Goal: Information Seeking & Learning: Learn about a topic

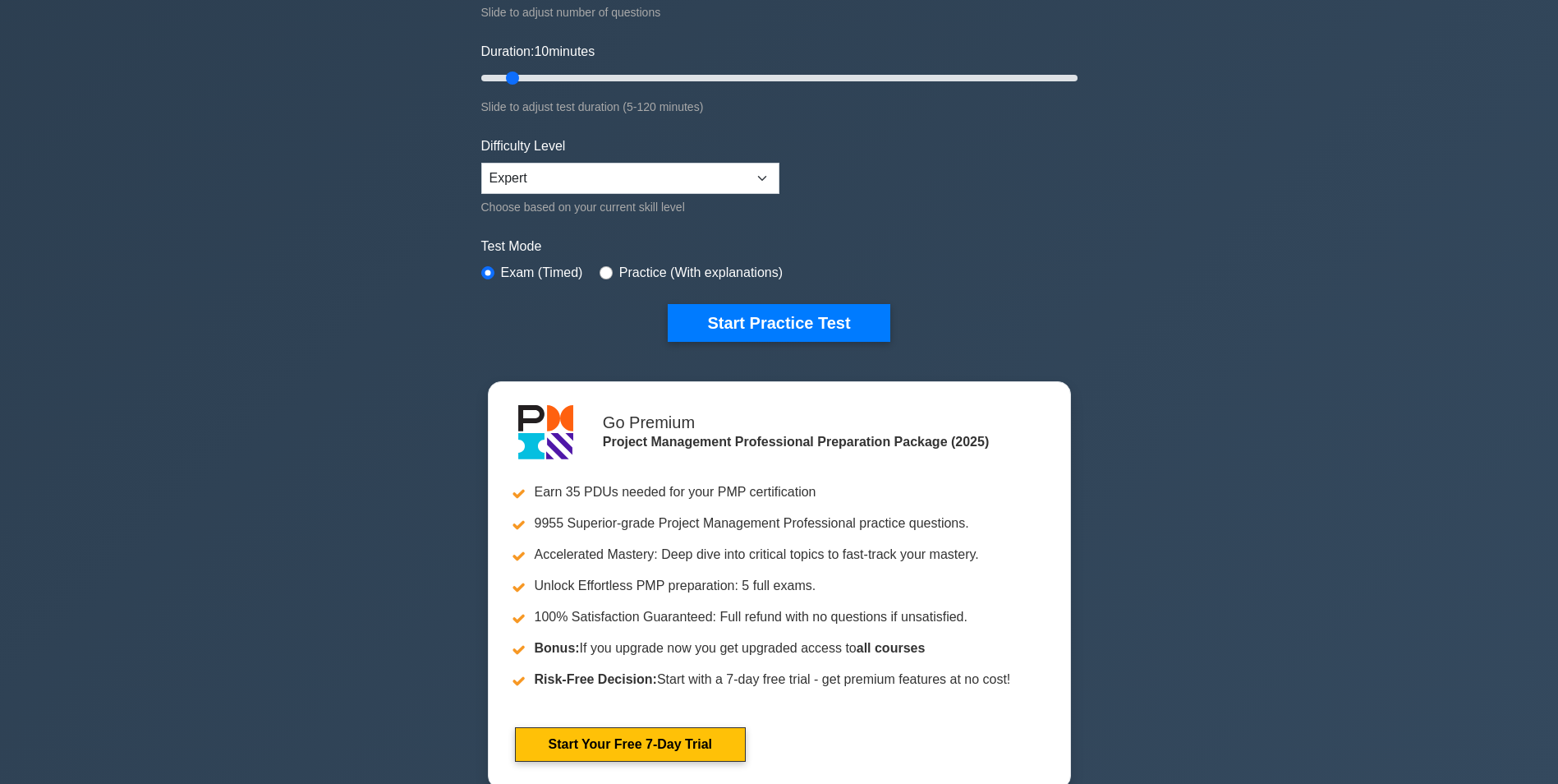
scroll to position [246, 0]
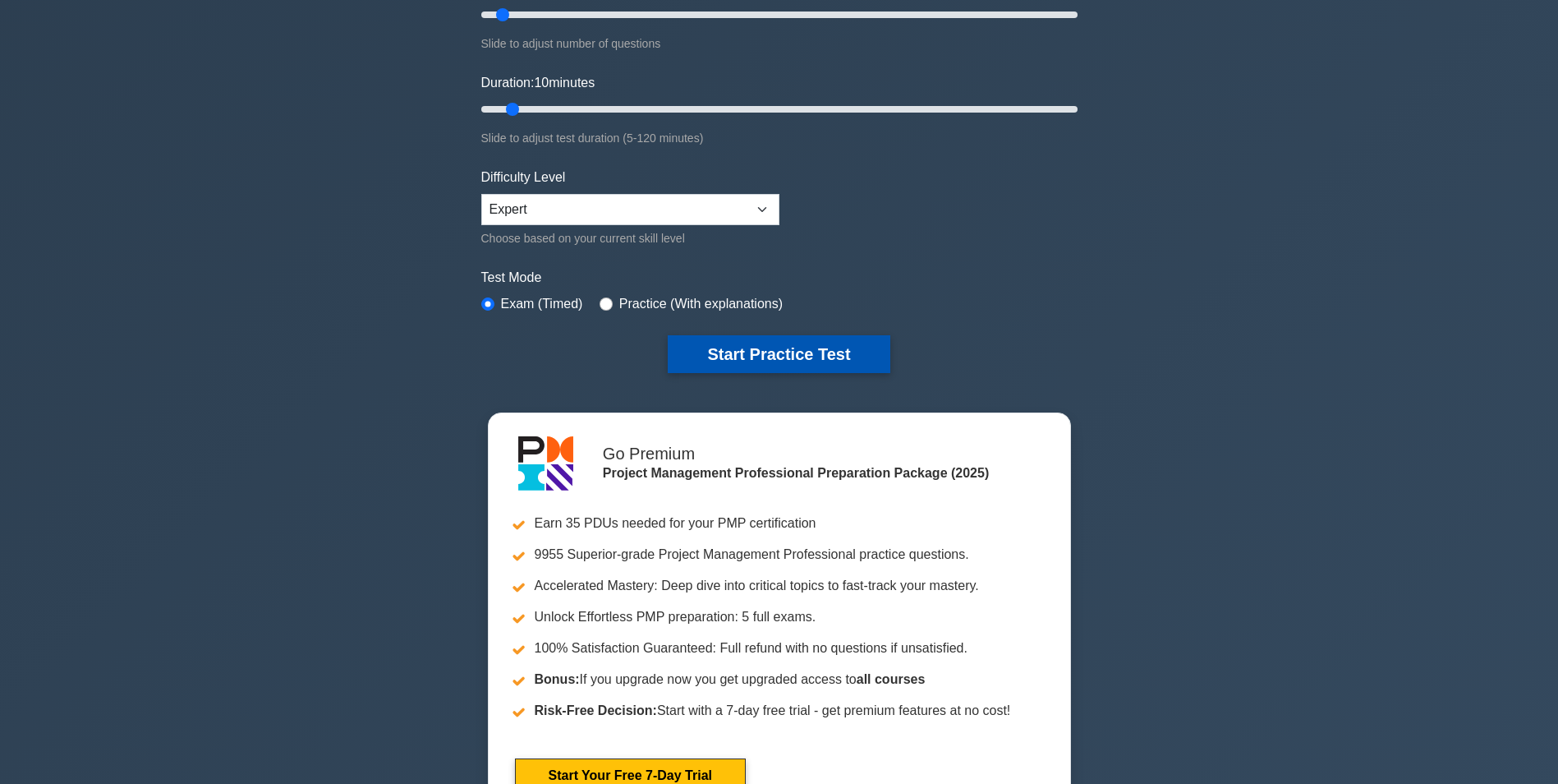
click at [880, 349] on button "Start Practice Test" at bounding box center [779, 355] width 222 height 38
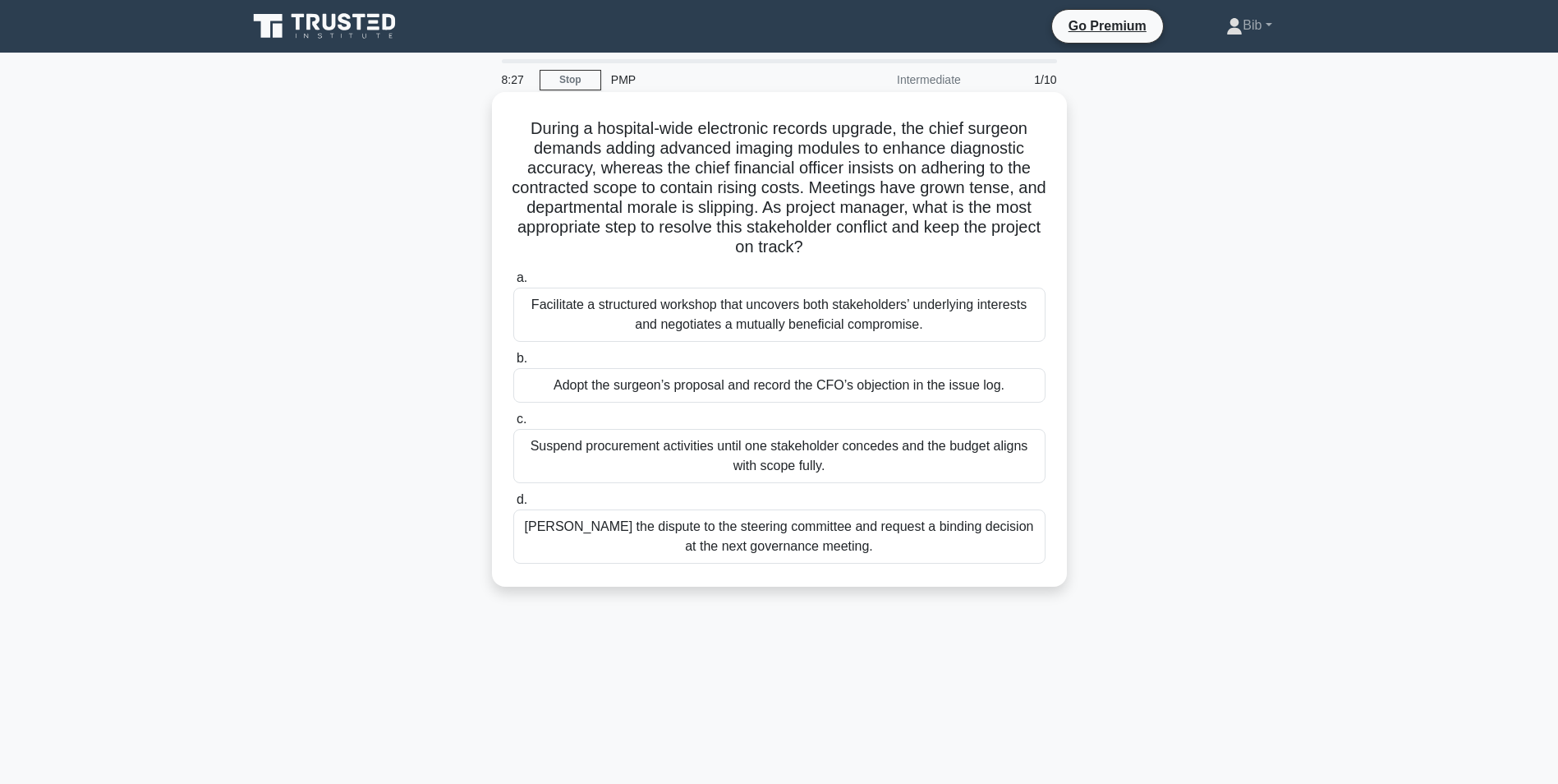
click at [772, 319] on div "Facilitate a structured workshop that uncovers both stakeholders’ underlying in…" at bounding box center [779, 315] width 532 height 55
click at [514, 284] on input "a. Facilitate a structured workshop that uncovers both stakeholders’ underlying…" at bounding box center [514, 278] width 0 height 11
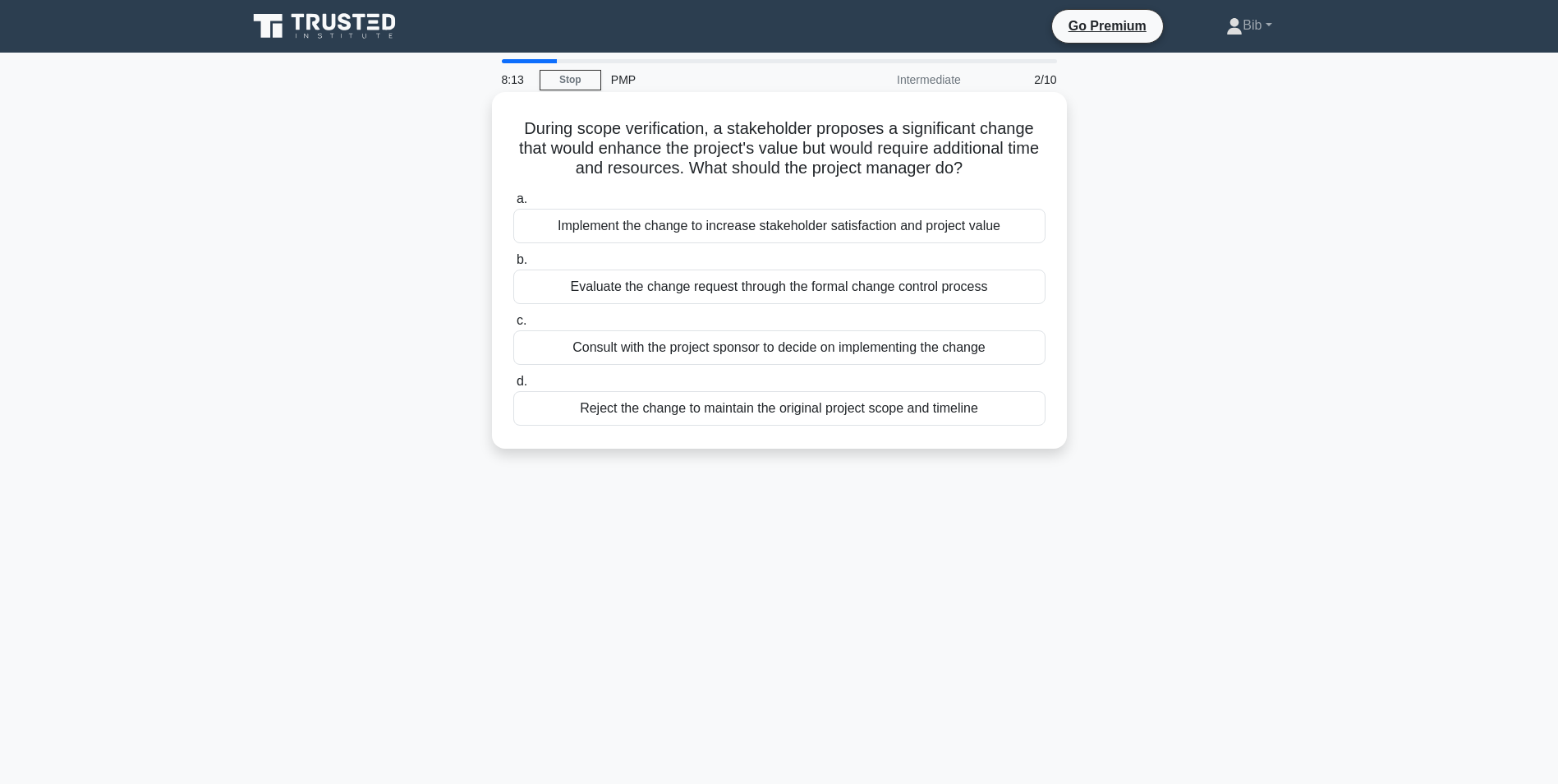
click at [729, 283] on div "Evaluate the change request through the formal change control process" at bounding box center [779, 286] width 532 height 35
click at [514, 266] on input "b. Evaluate the change request through the formal change control process" at bounding box center [514, 260] width 0 height 11
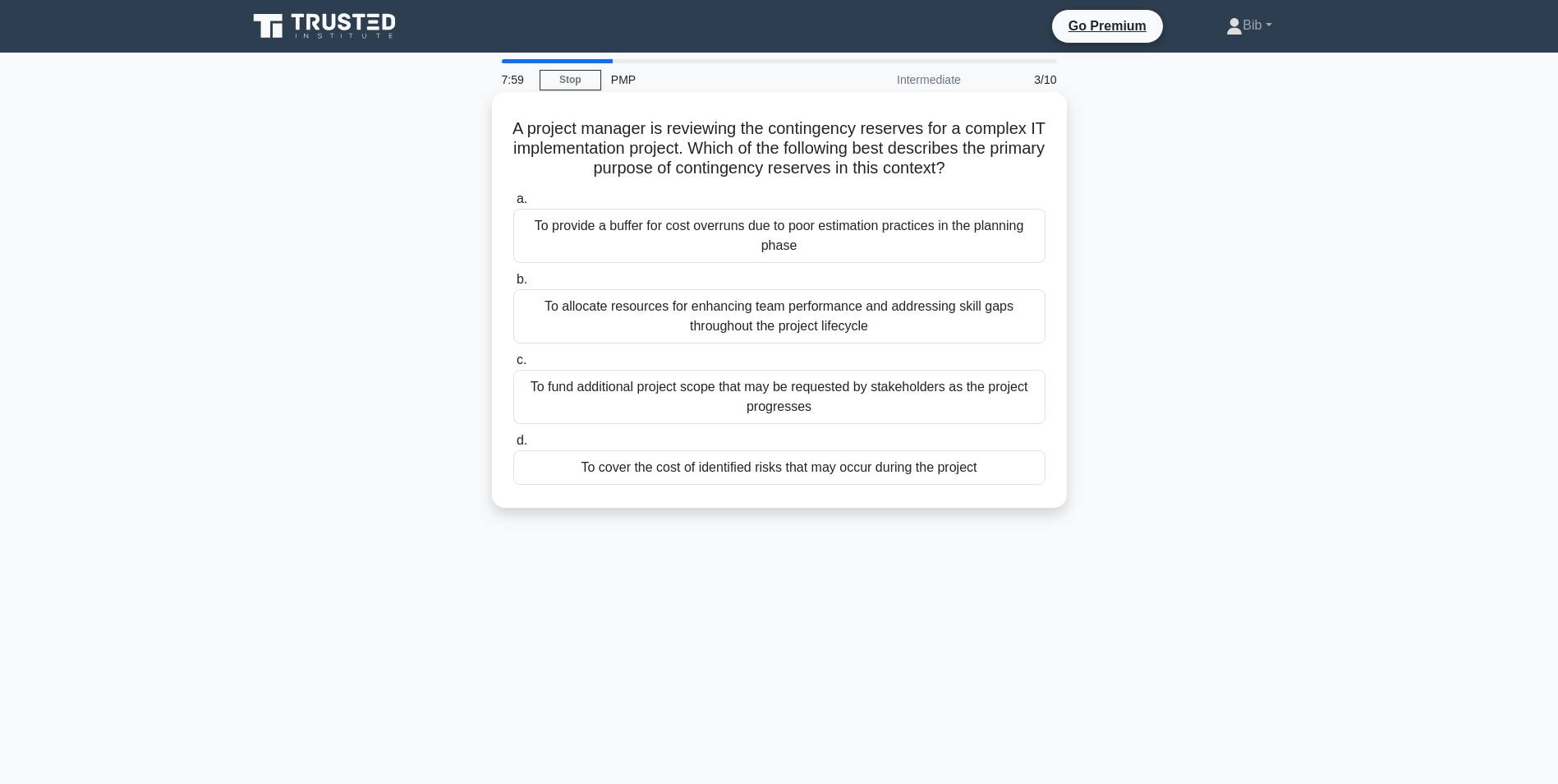
click at [849, 463] on div "To cover the cost of identified risks that may occur during the project" at bounding box center [779, 467] width 532 height 35
click at [514, 446] on input "d. To cover the cost of identified risks that may occur during the project" at bounding box center [514, 441] width 0 height 11
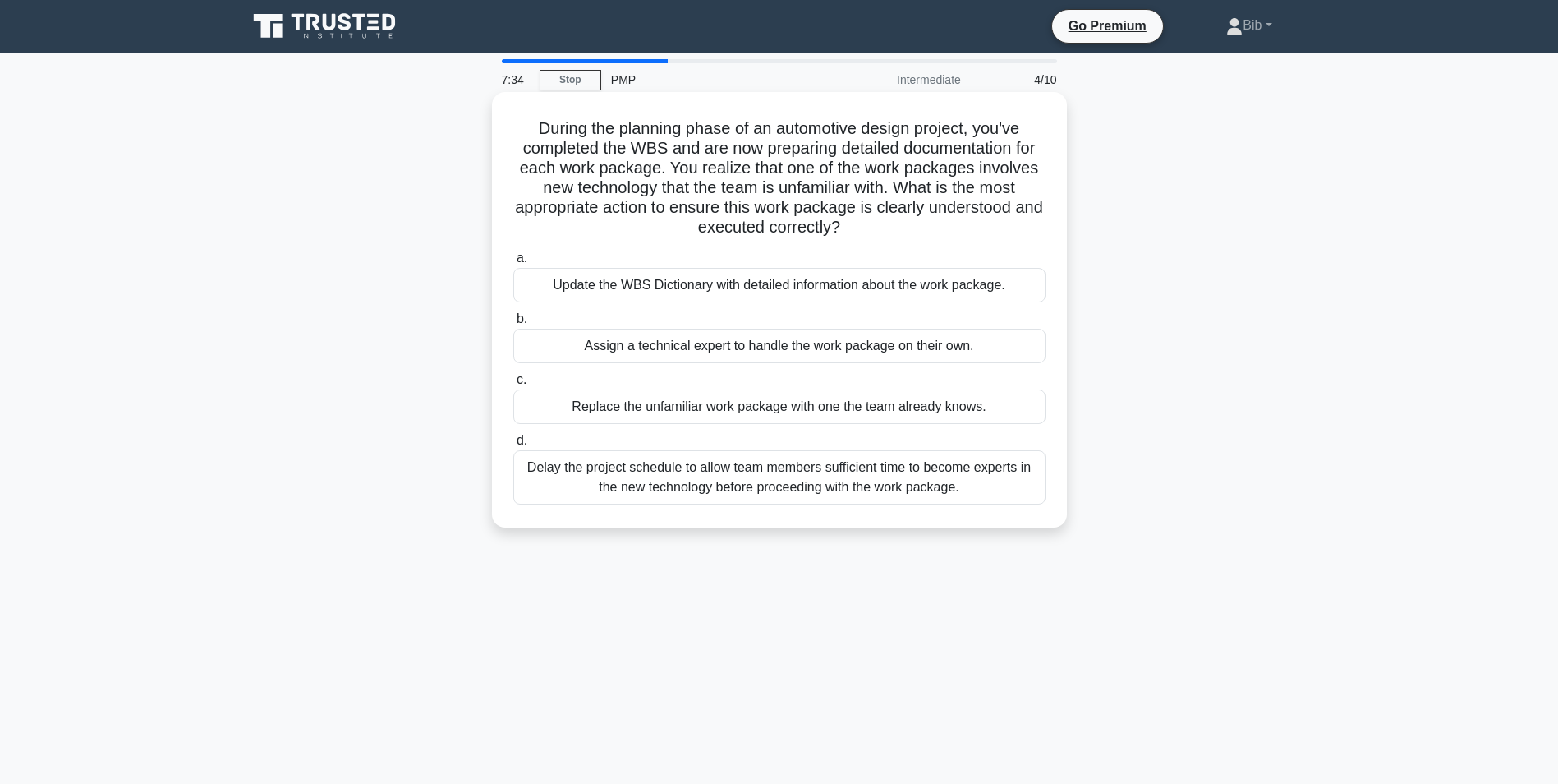
click at [821, 286] on div "Update the WBS Dictionary with detailed information about the work package." at bounding box center [779, 285] width 532 height 35
click at [514, 264] on input "a. Update the WBS Dictionary with detailed information about the work package." at bounding box center [514, 258] width 0 height 11
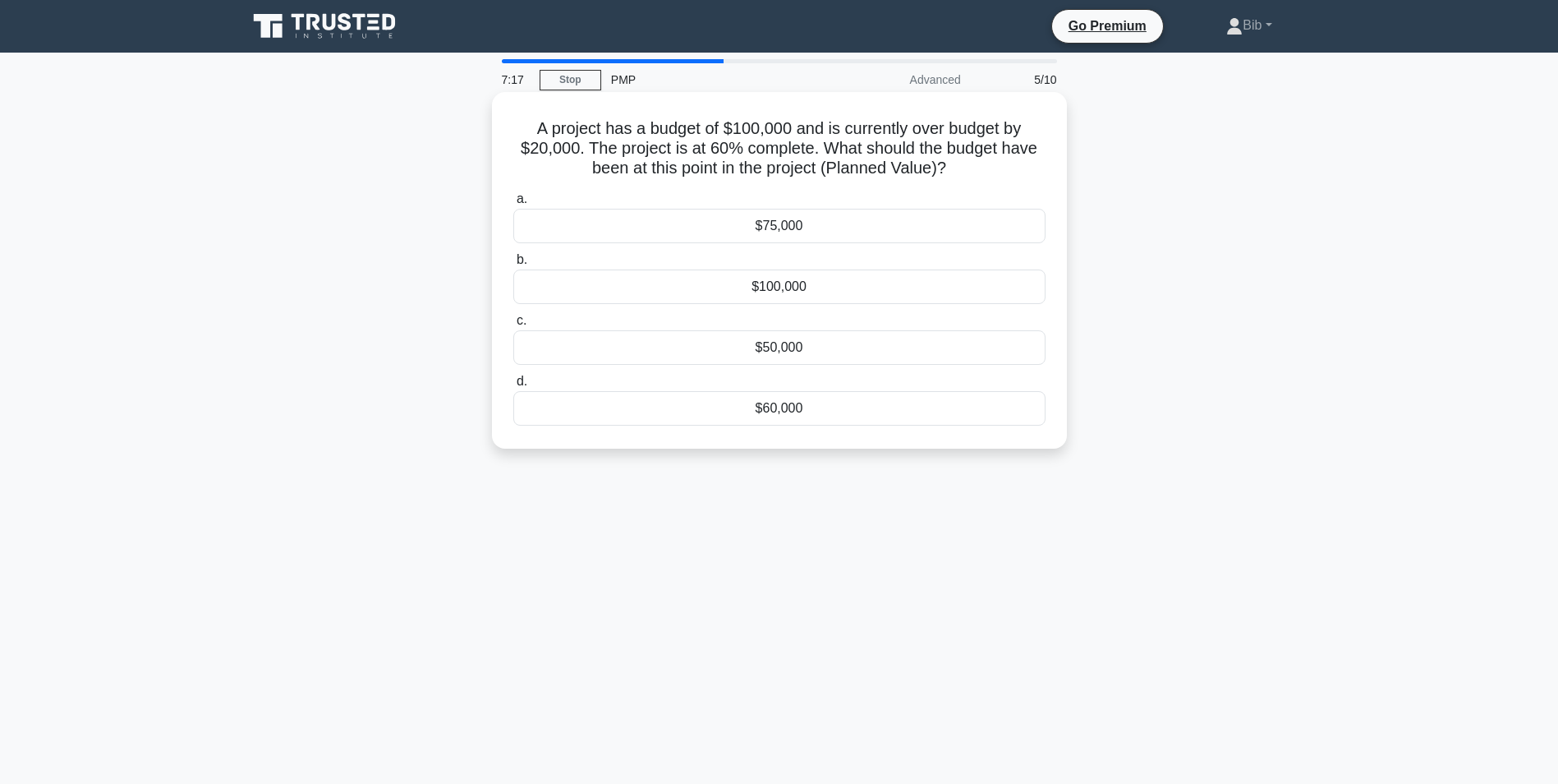
click at [775, 411] on div "$60,000" at bounding box center [779, 408] width 532 height 35
click at [514, 387] on input "d. $60,000" at bounding box center [514, 382] width 0 height 11
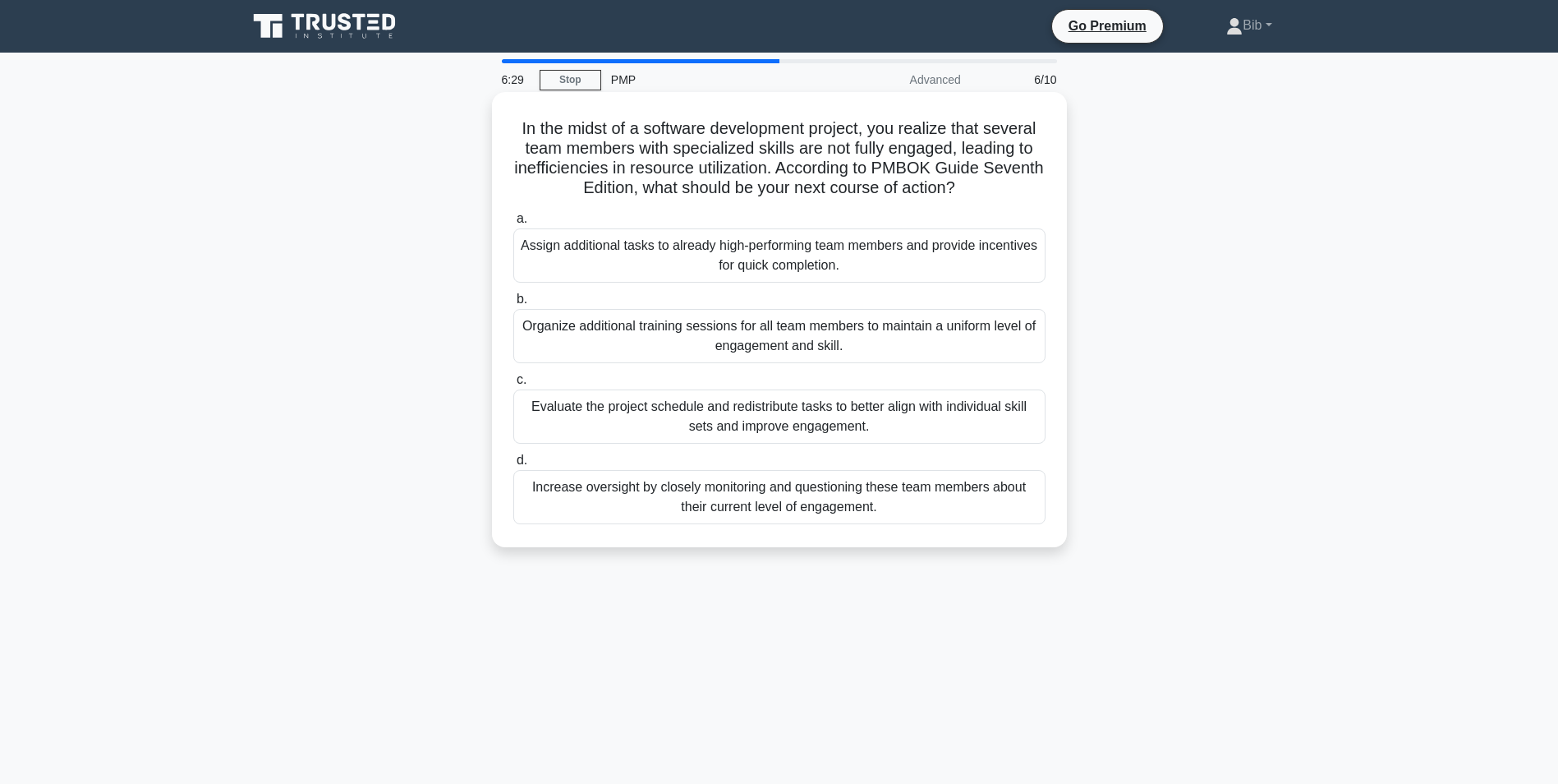
click at [841, 427] on div "Evaluate the project schedule and redistribute tasks to better align with indiv…" at bounding box center [779, 417] width 532 height 55
click at [514, 386] on input "c. Evaluate the project schedule and redistribute tasks to better align with in…" at bounding box center [514, 380] width 0 height 11
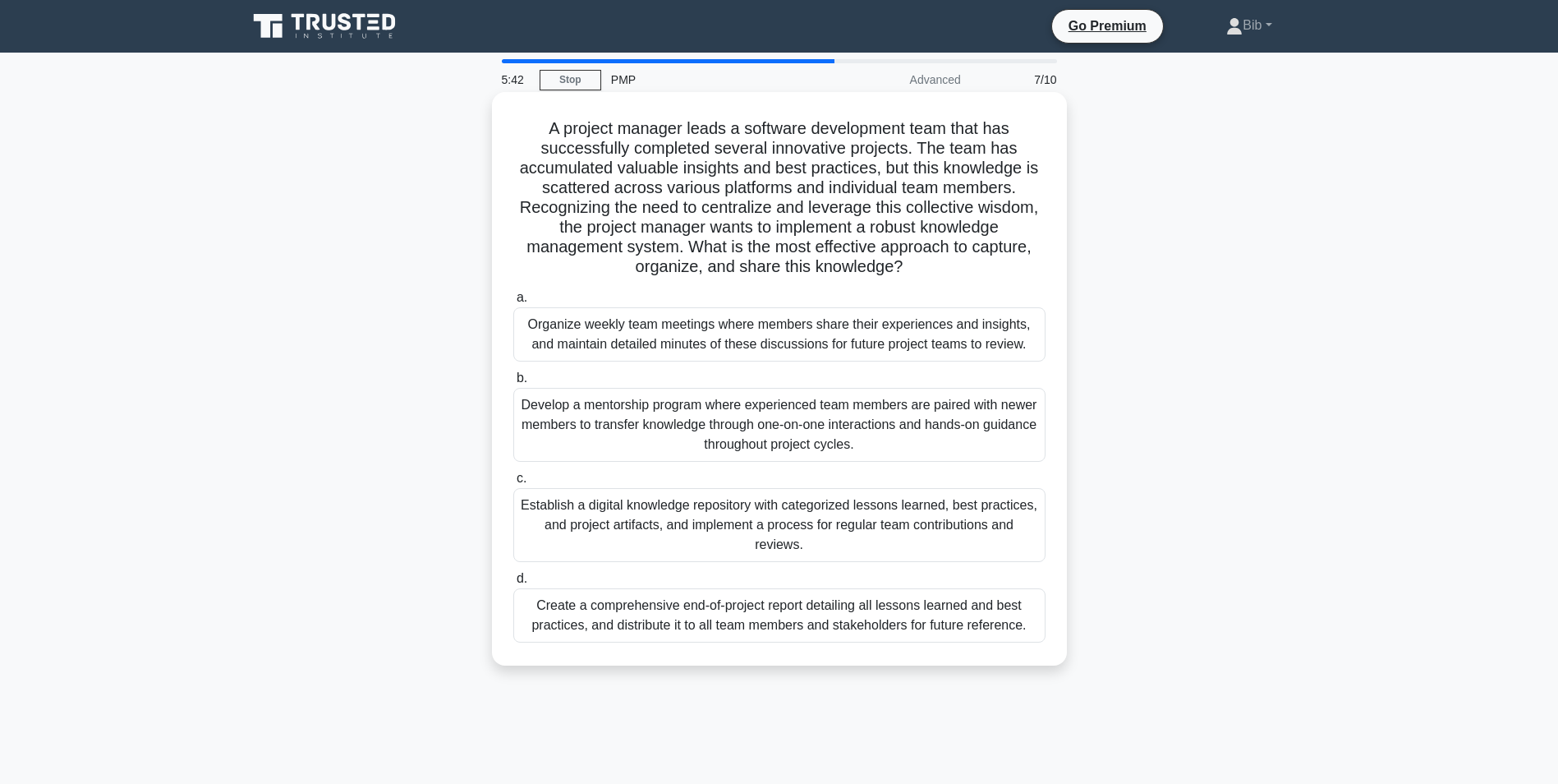
click at [768, 509] on div "Establish a digital knowledge repository with categorized lessons learned, best…" at bounding box center [779, 525] width 532 height 74
click at [514, 484] on input "c. Establish a digital knowledge repository with categorized lessons learned, b…" at bounding box center [514, 478] width 0 height 11
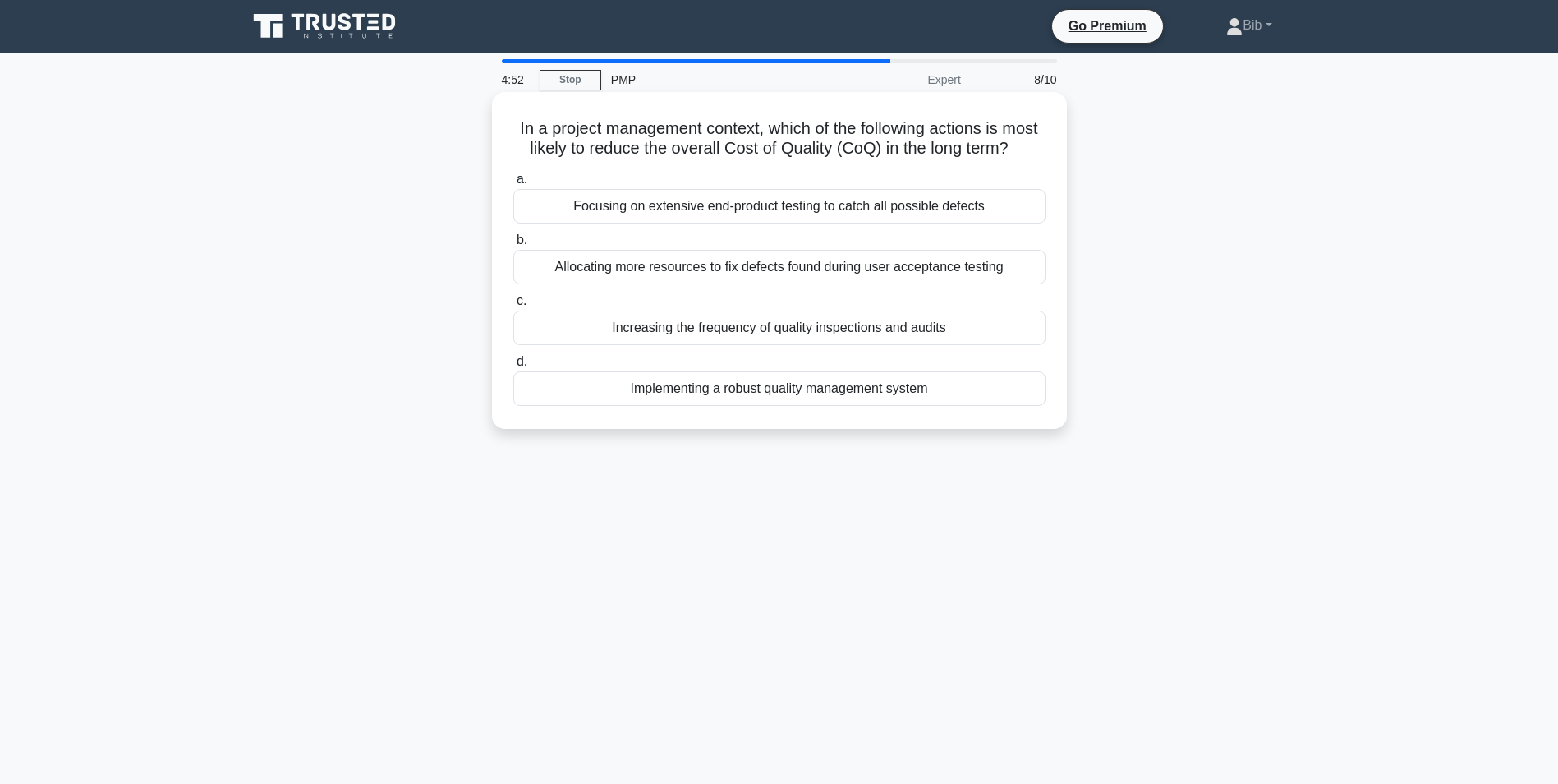
click at [846, 406] on div "Implementing a robust quality management system" at bounding box center [779, 388] width 532 height 35
click at [514, 367] on input "d. Implementing a robust quality management system" at bounding box center [514, 362] width 0 height 11
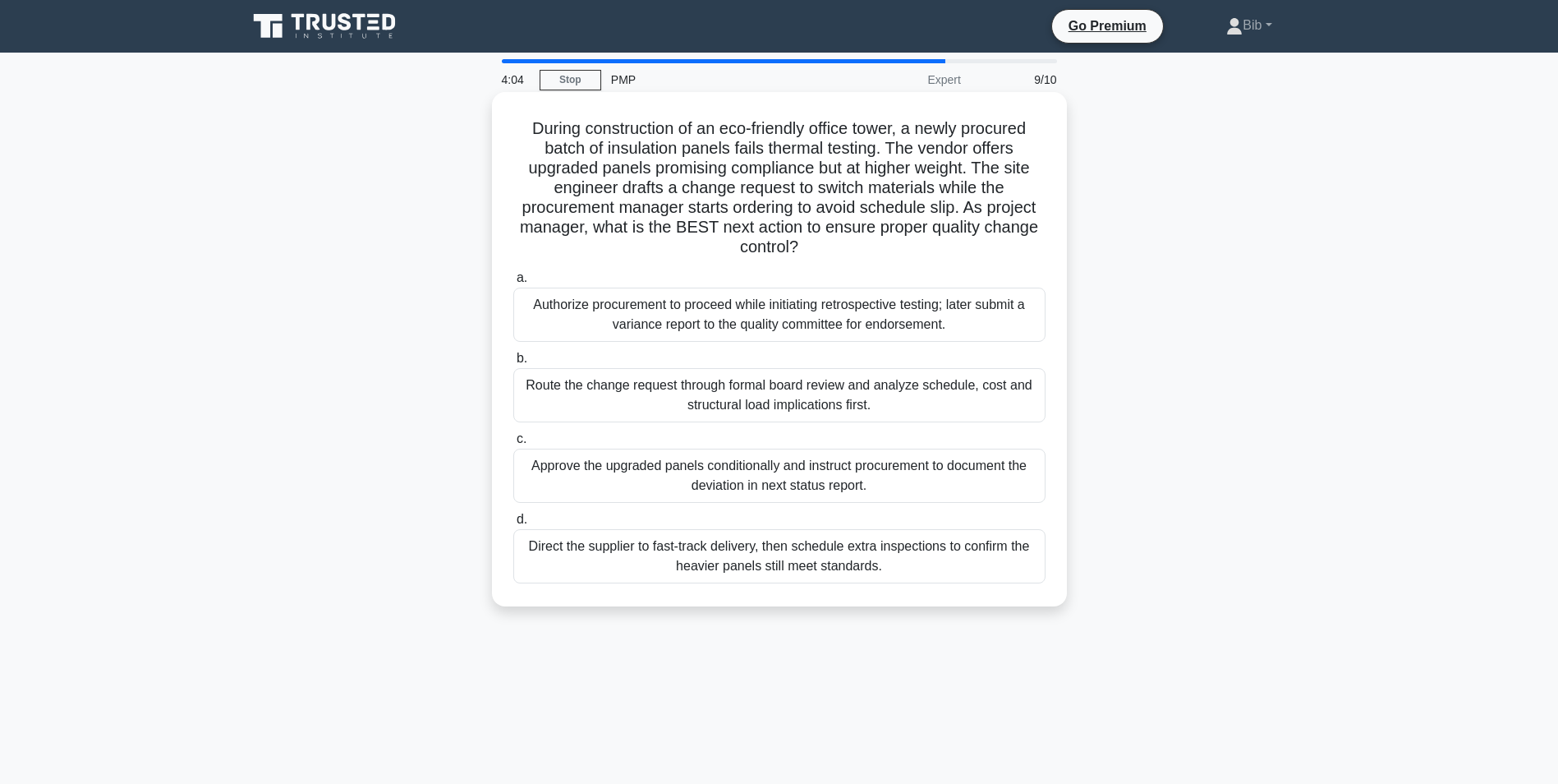
click at [786, 403] on div "Route the change request through formal board review and analyze schedule, cost…" at bounding box center [779, 396] width 532 height 55
click at [514, 364] on input "b. Route the change request through formal board review and analyze schedule, c…" at bounding box center [514, 358] width 0 height 11
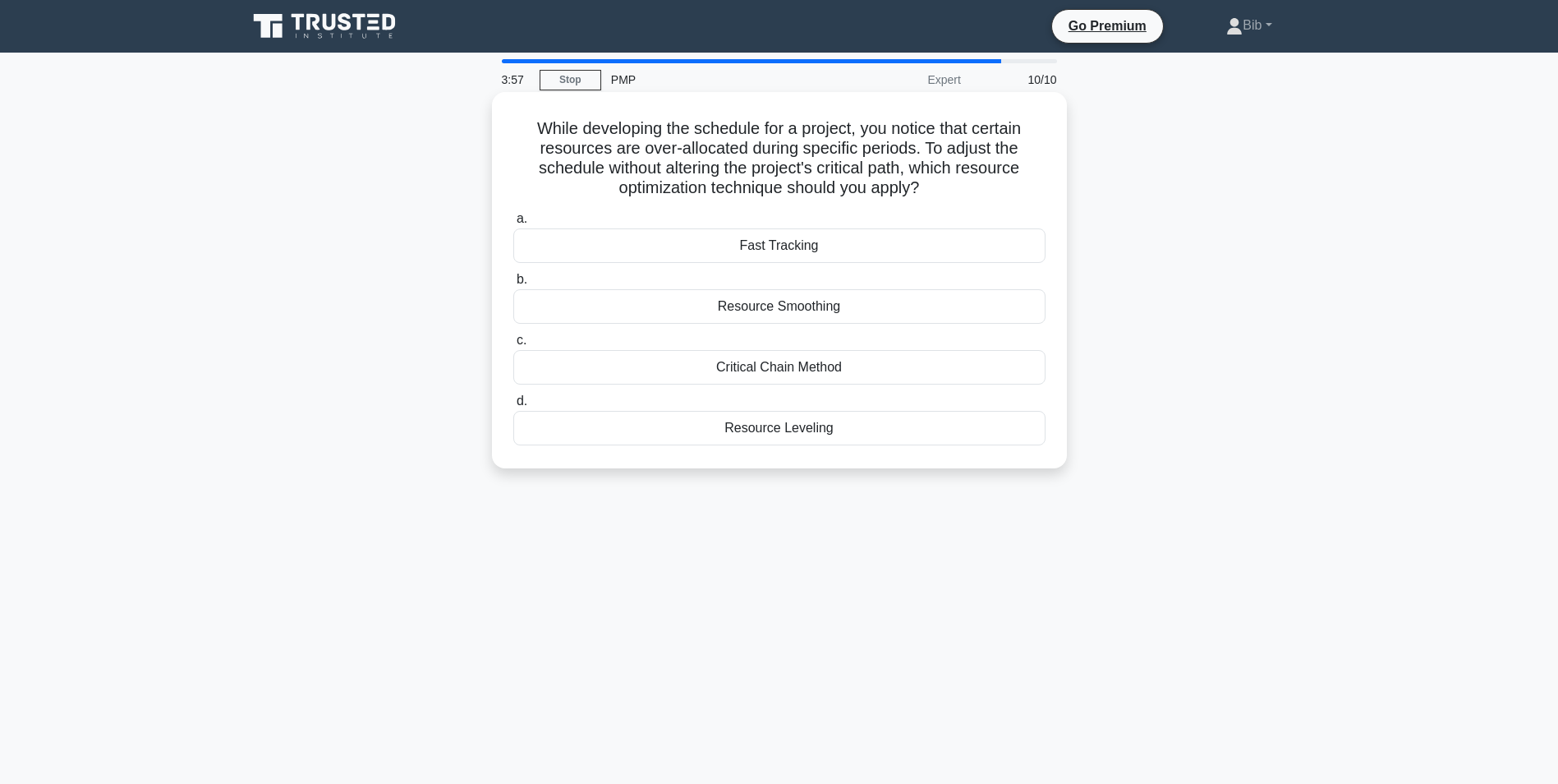
drag, startPoint x: 782, startPoint y: 402, endPoint x: 772, endPoint y: 401, distance: 10.0
click at [772, 401] on label "d. Resource Leveling" at bounding box center [779, 418] width 532 height 55
click at [514, 401] on input "d. Resource Leveling" at bounding box center [514, 401] width 0 height 11
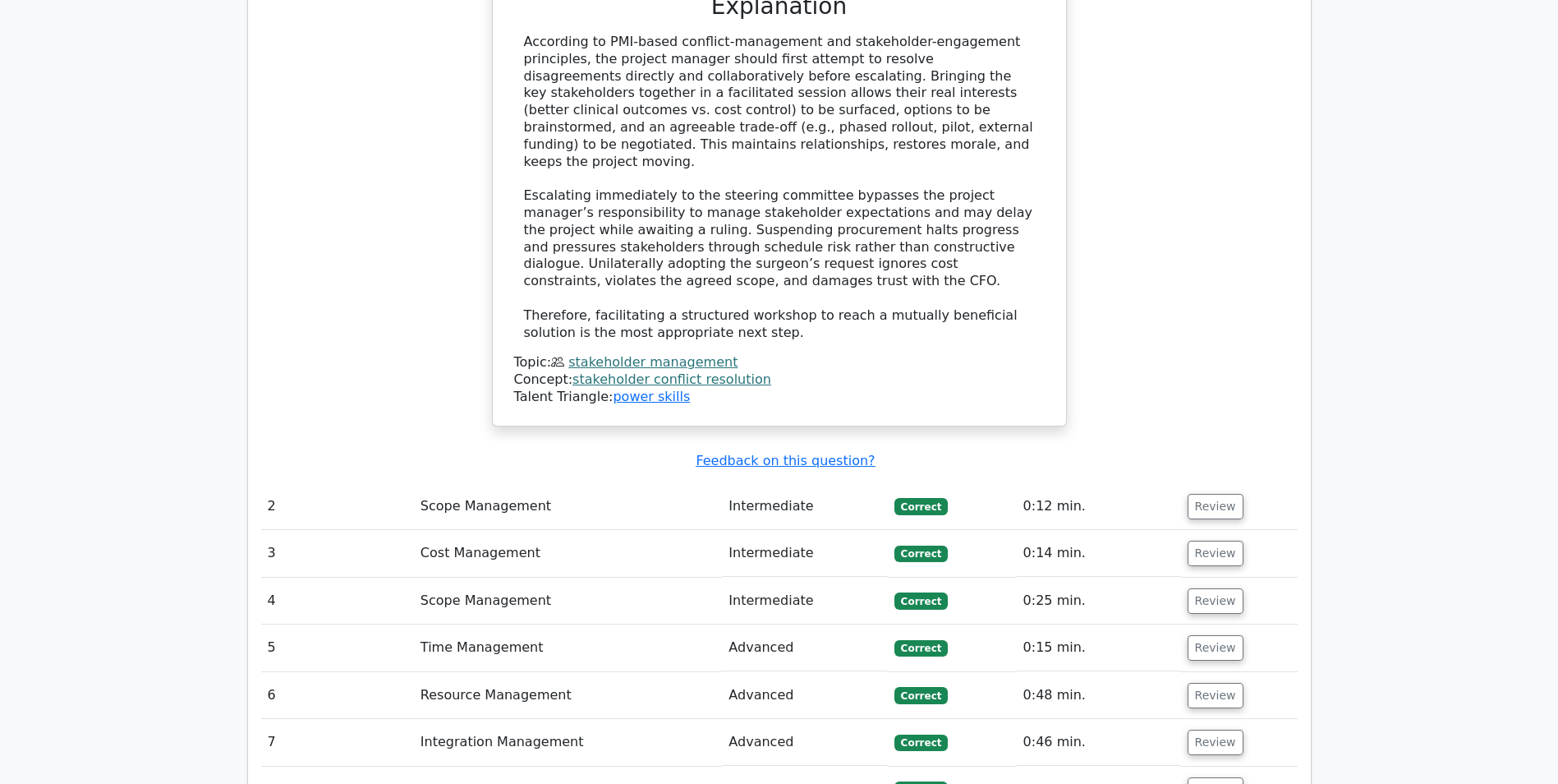
scroll to position [2136, 0]
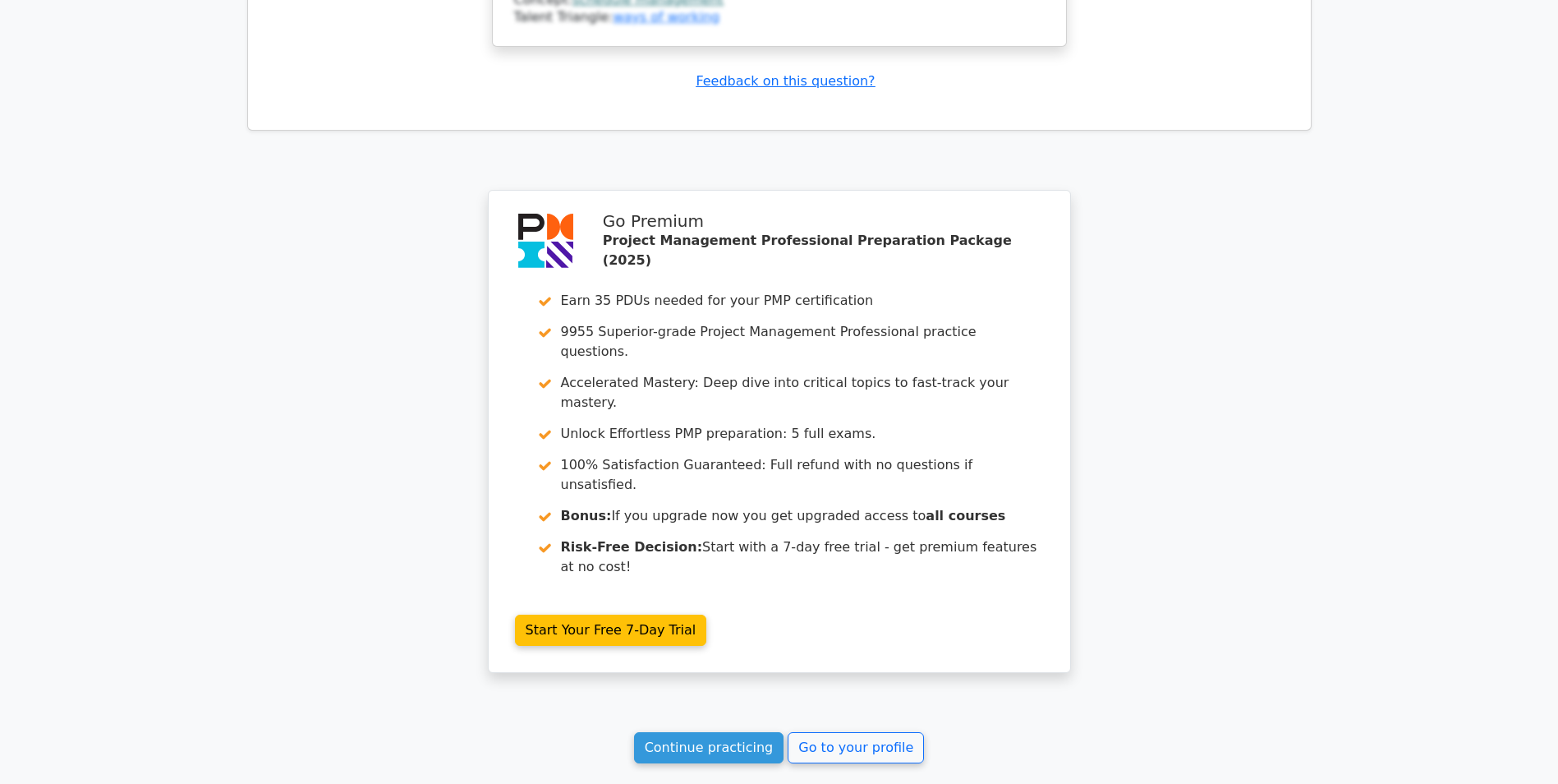
scroll to position [3614, 0]
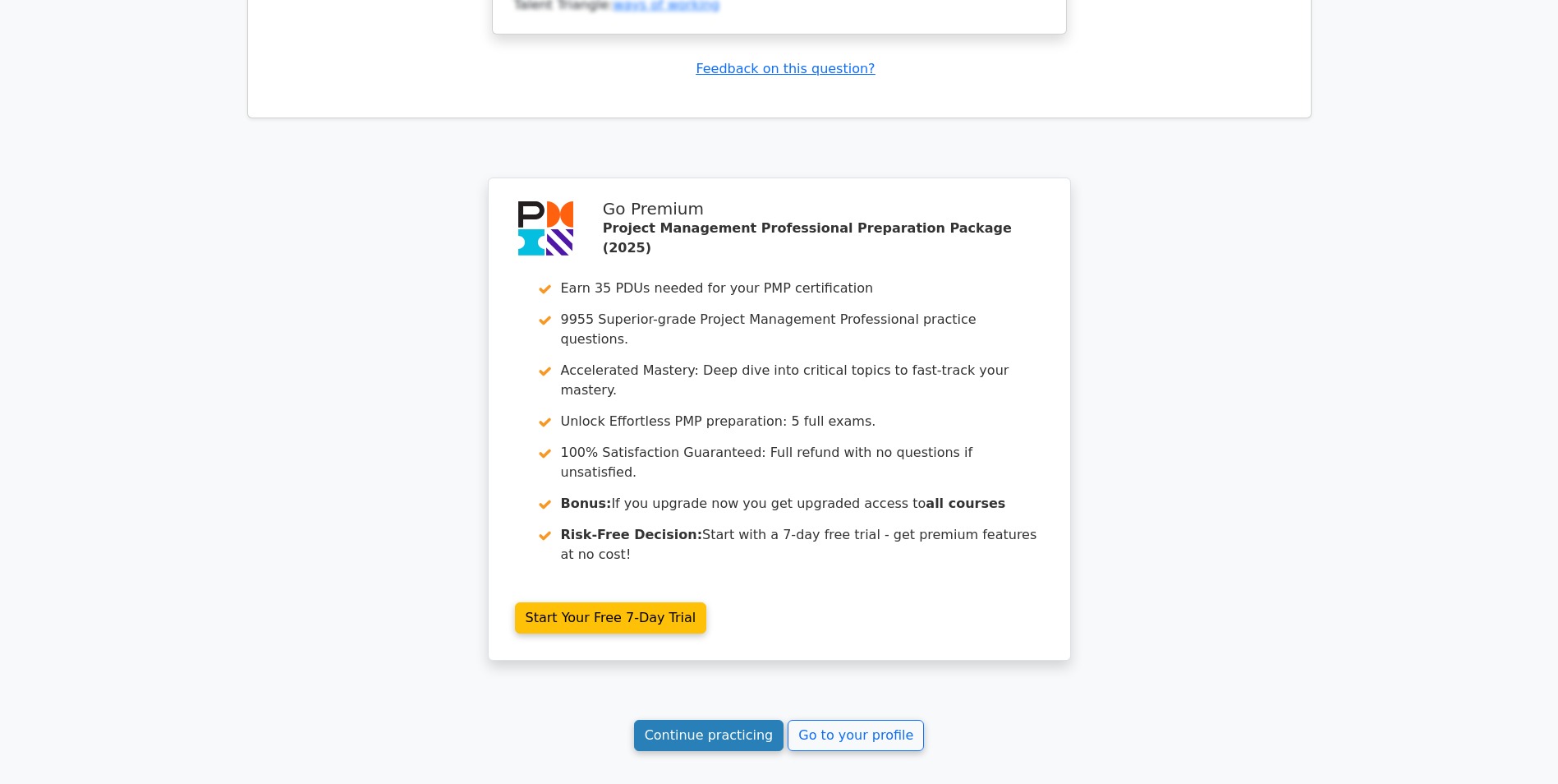
click at [751, 719] on link "Continue practicing" at bounding box center [709, 735] width 150 height 31
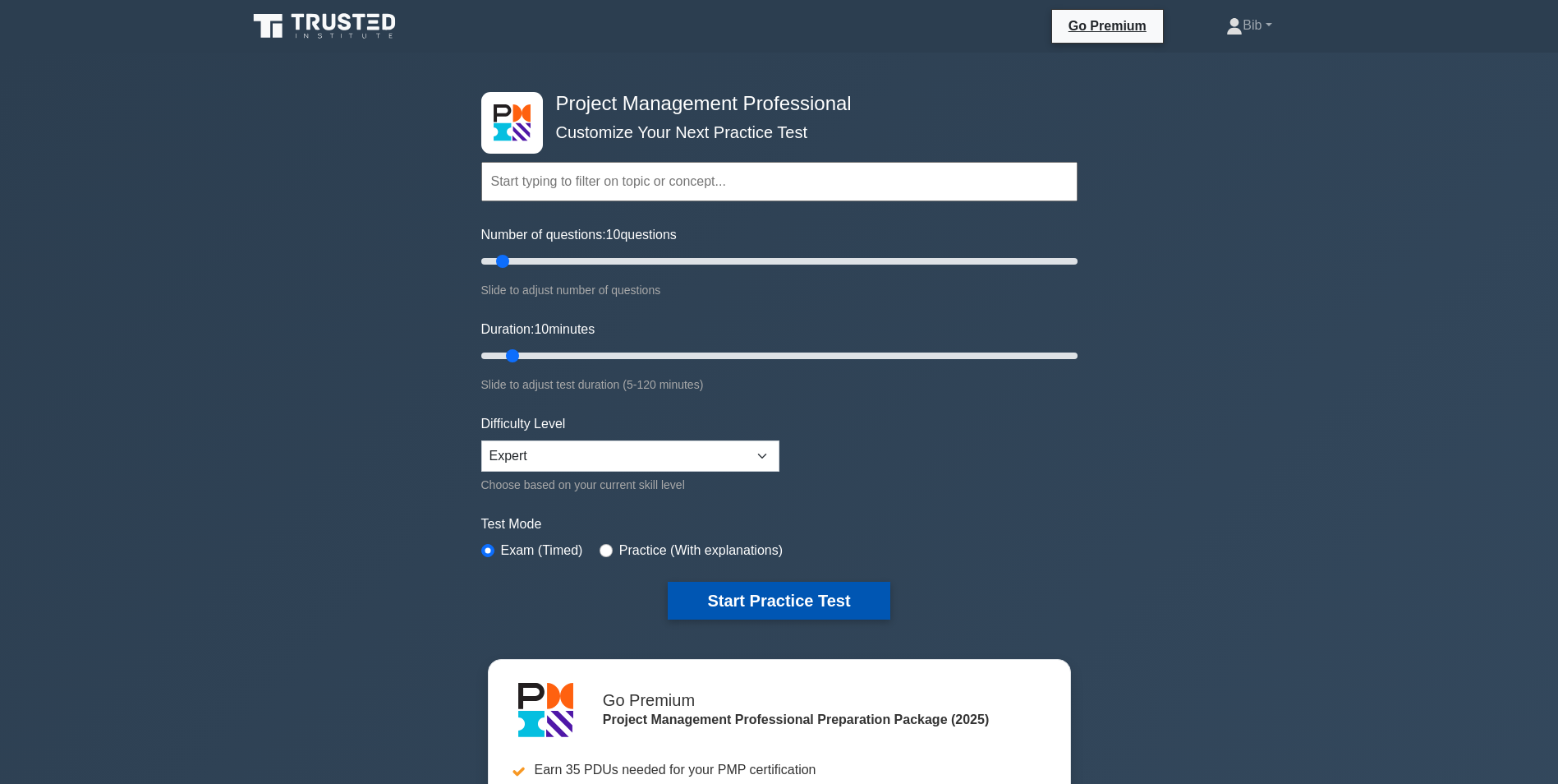
click at [790, 602] on button "Start Practice Test" at bounding box center [779, 601] width 222 height 38
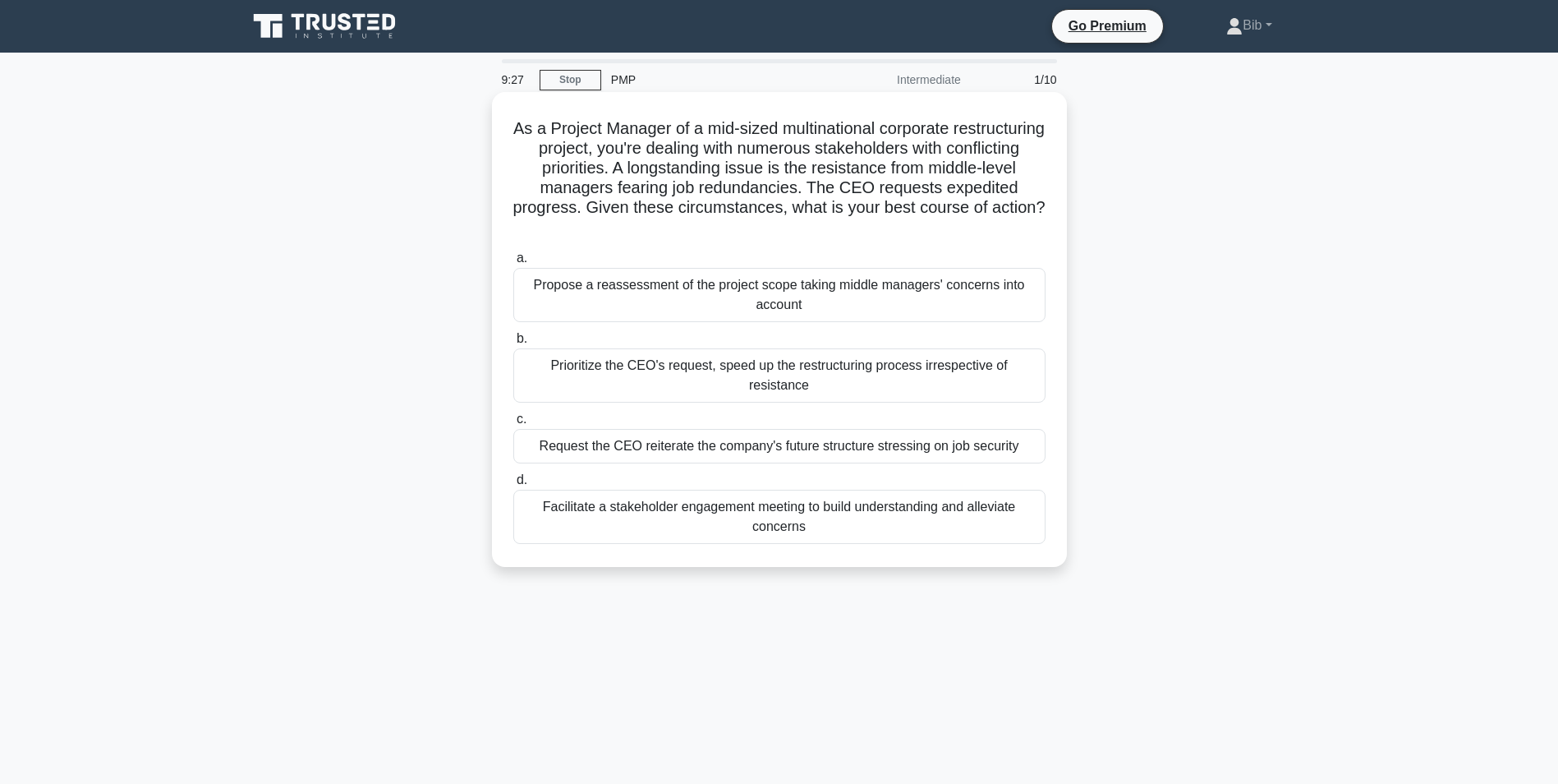
click at [669, 491] on div "Facilitate a stakeholder engagement meeting to build understanding and alleviat…" at bounding box center [779, 517] width 532 height 55
click at [514, 486] on input "d. Facilitate a stakeholder engagement meeting to build understanding and allev…" at bounding box center [514, 480] width 0 height 11
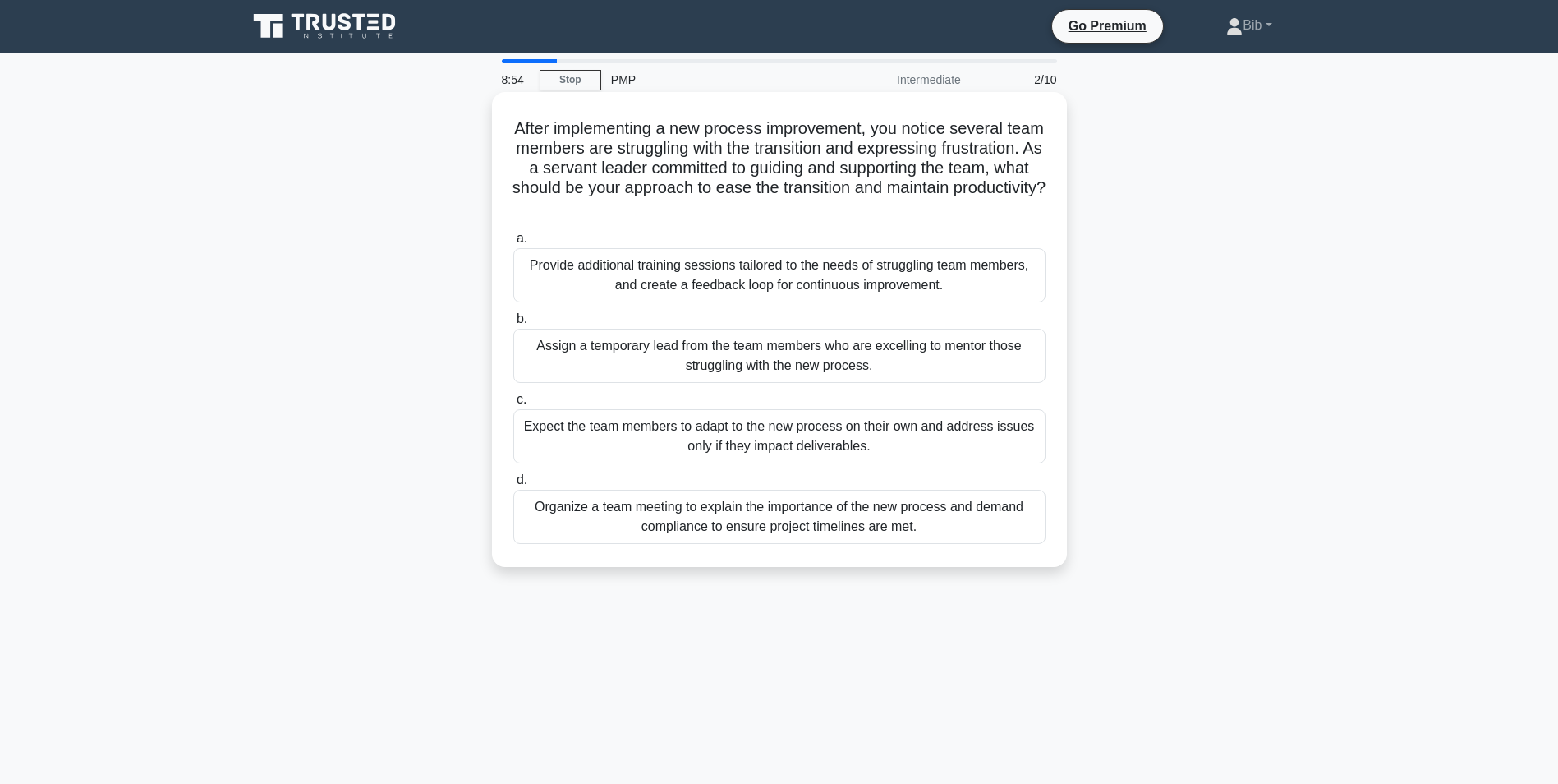
click at [819, 287] on div "Provide additional training sessions tailored to the needs of struggling team m…" at bounding box center [779, 276] width 532 height 55
click at [514, 244] on input "a. Provide additional training sessions tailored to the needs of struggling tea…" at bounding box center [514, 239] width 0 height 11
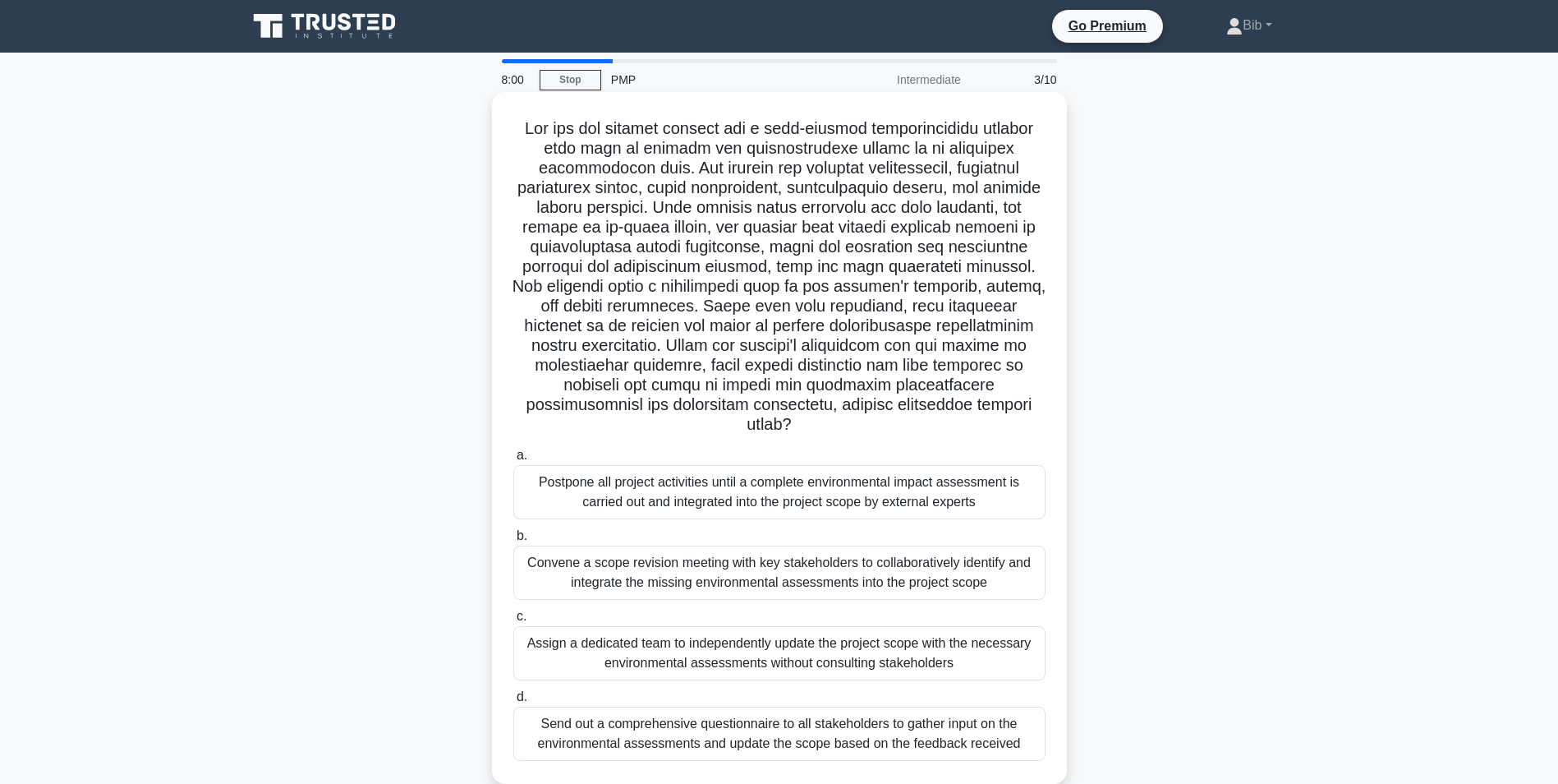
click at [858, 585] on div "Convene a scope revision meeting with key stakeholders to collaboratively ident…" at bounding box center [779, 573] width 532 height 55
click at [514, 541] on input "b. Convene a scope revision meeting with key stakeholders to collaboratively id…" at bounding box center [514, 537] width 0 height 11
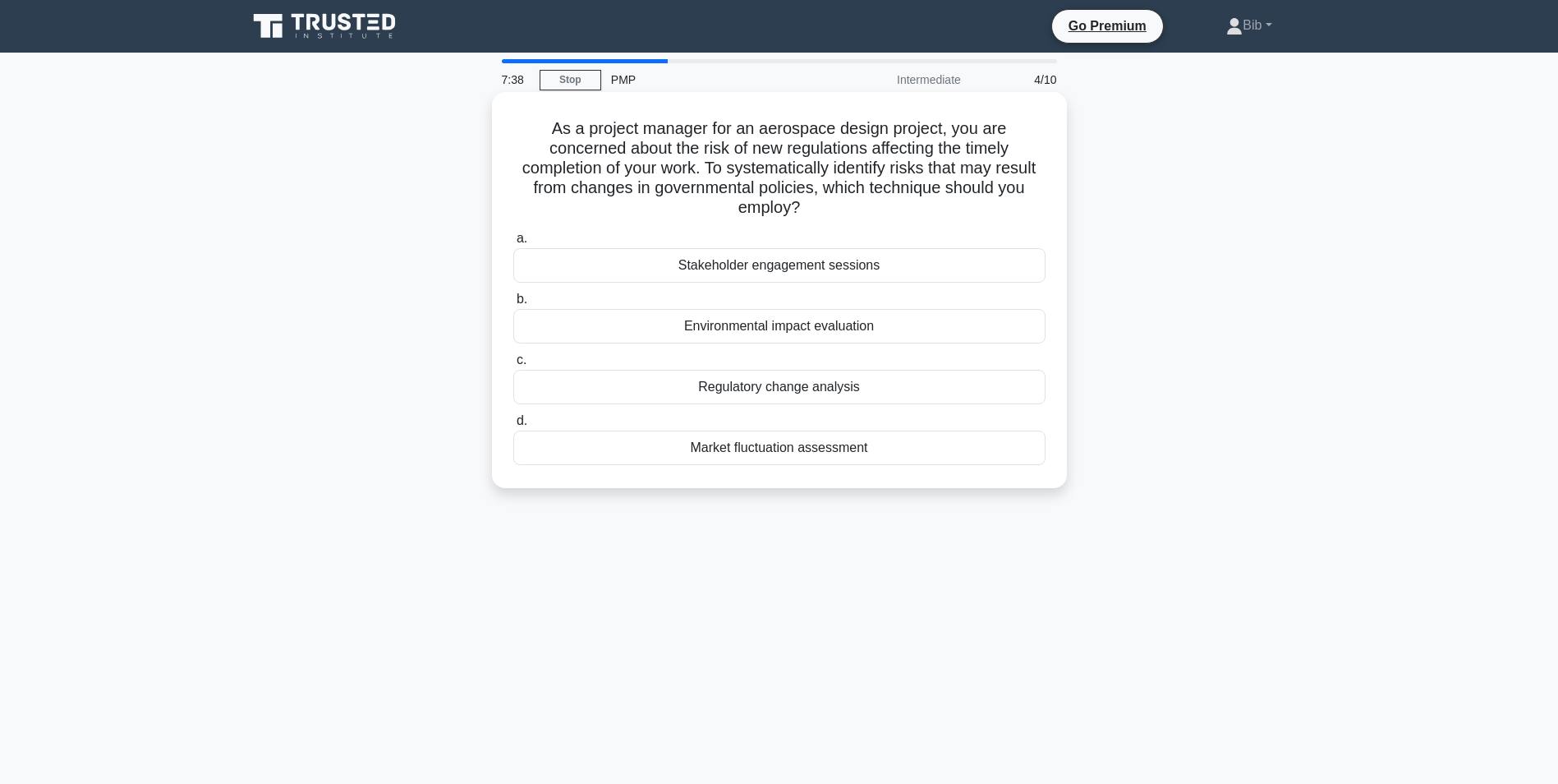
click at [768, 394] on div "Regulatory change analysis" at bounding box center [779, 387] width 532 height 35
click at [514, 366] on input "c. Regulatory change analysis" at bounding box center [514, 360] width 0 height 11
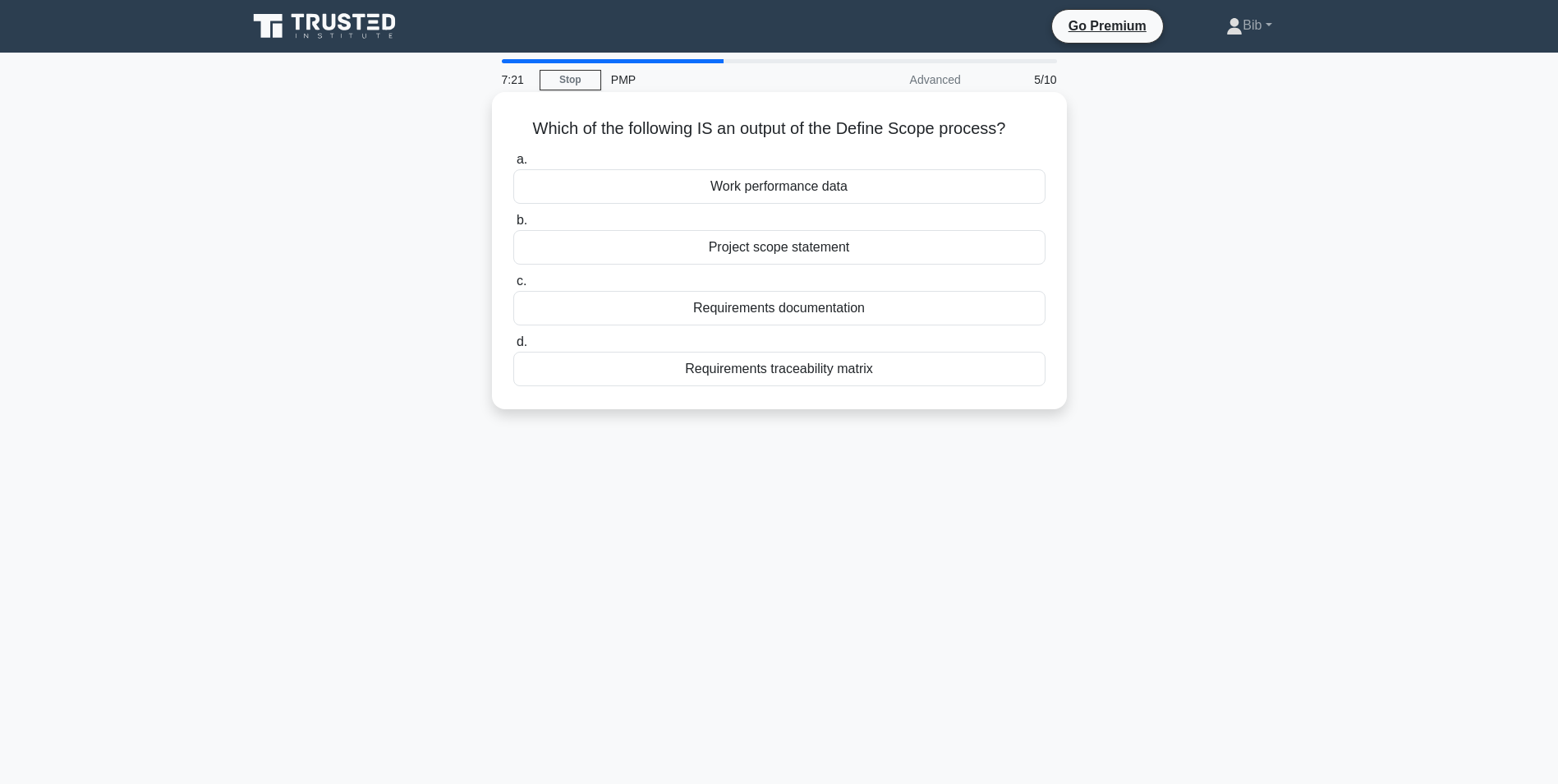
click at [821, 245] on div "Project scope statement" at bounding box center [779, 247] width 532 height 35
click at [514, 226] on input "b. Project scope statement" at bounding box center [514, 221] width 0 height 11
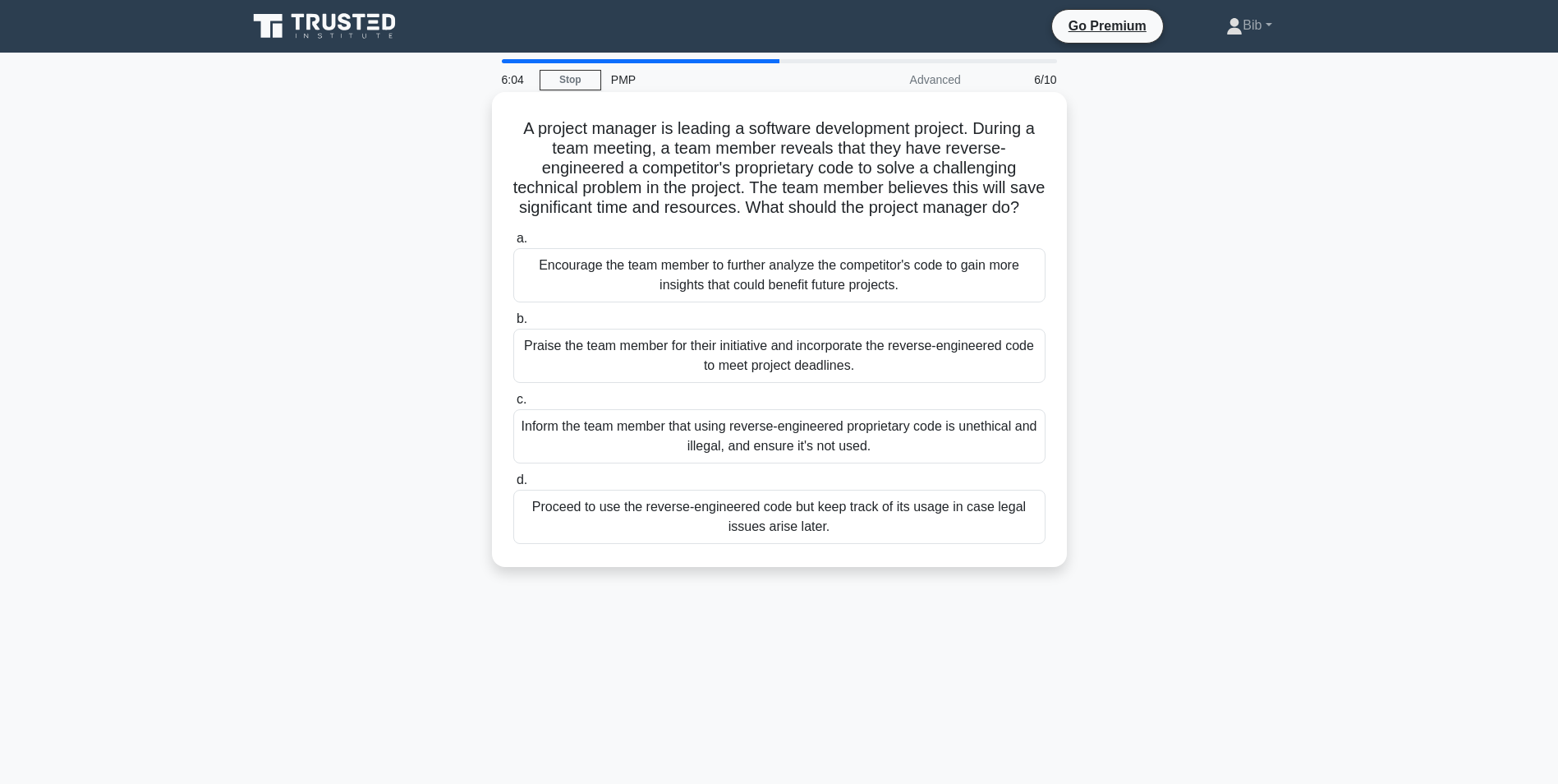
click at [851, 454] on div "Inform the team member that using reverse-engineered proprietary code is unethi…" at bounding box center [779, 437] width 532 height 55
click at [514, 405] on input "c. Inform the team member that using reverse-engineered proprietary code is une…" at bounding box center [514, 400] width 0 height 11
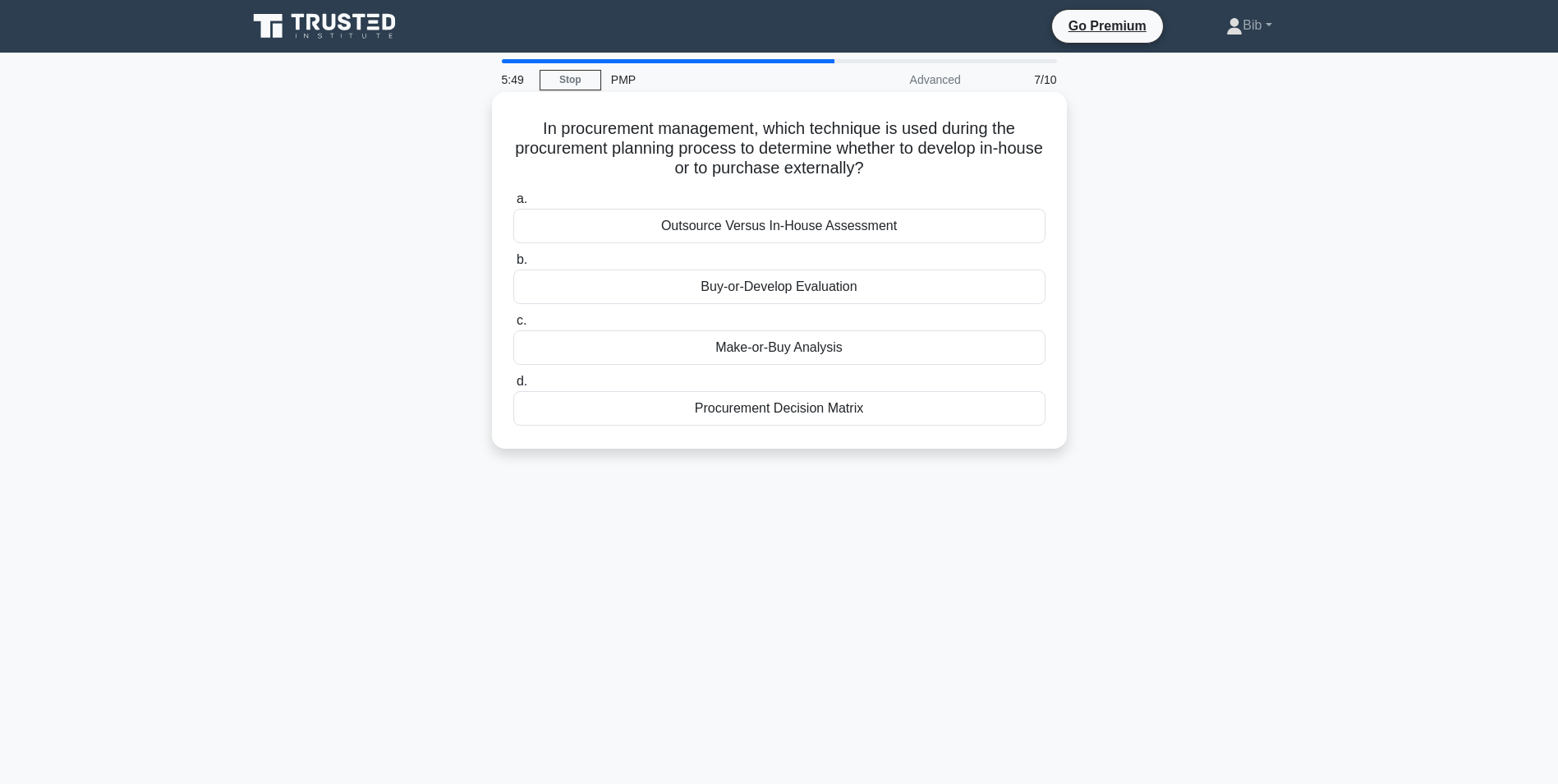
click at [779, 348] on div "Make-or-Buy Analysis" at bounding box center [779, 347] width 532 height 35
click at [514, 327] on input "c. Make-or-Buy Analysis" at bounding box center [514, 321] width 0 height 11
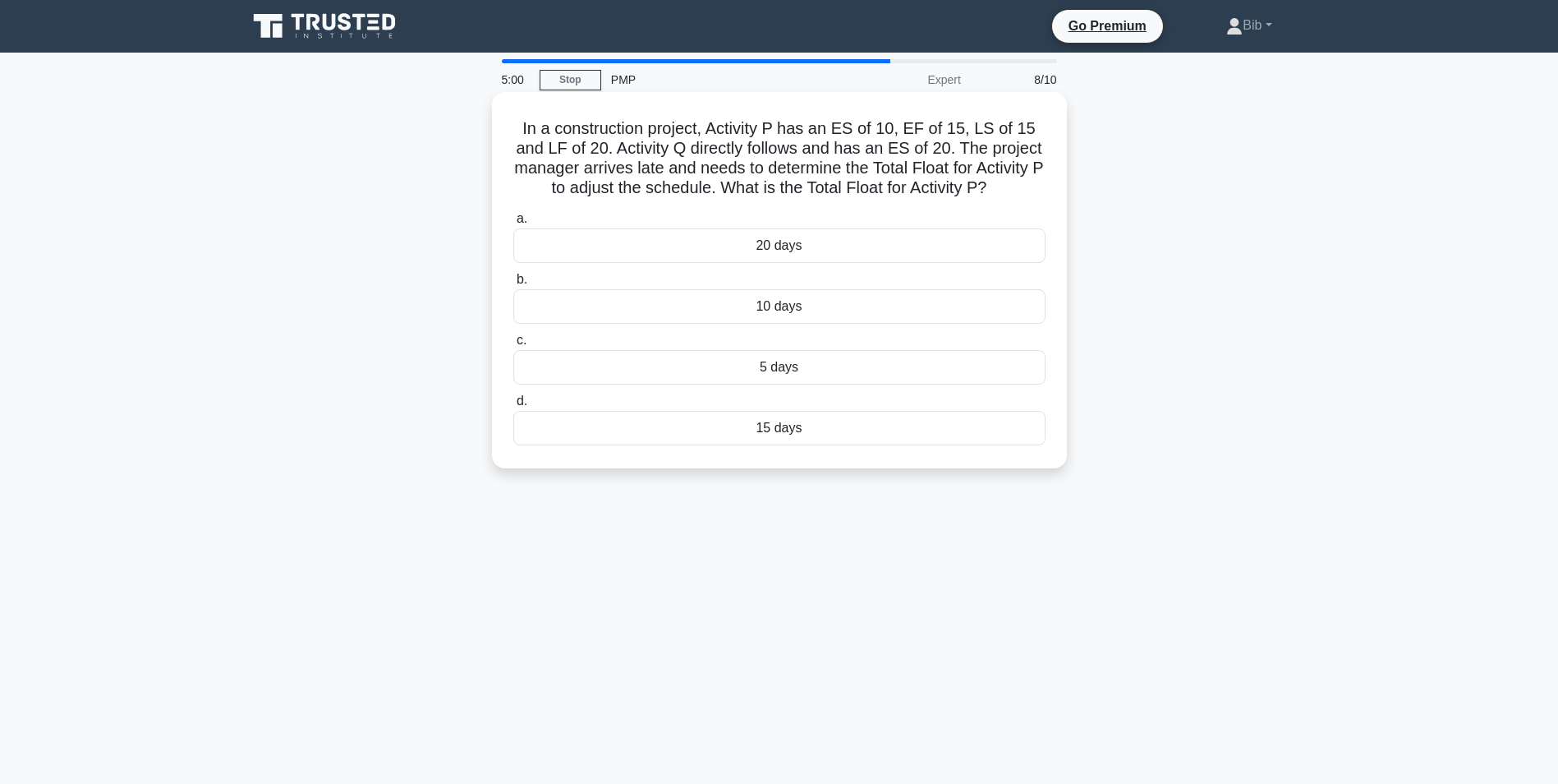
click at [778, 369] on div "5 days" at bounding box center [779, 367] width 532 height 35
click at [514, 346] on input "c. 5 days" at bounding box center [514, 341] width 0 height 11
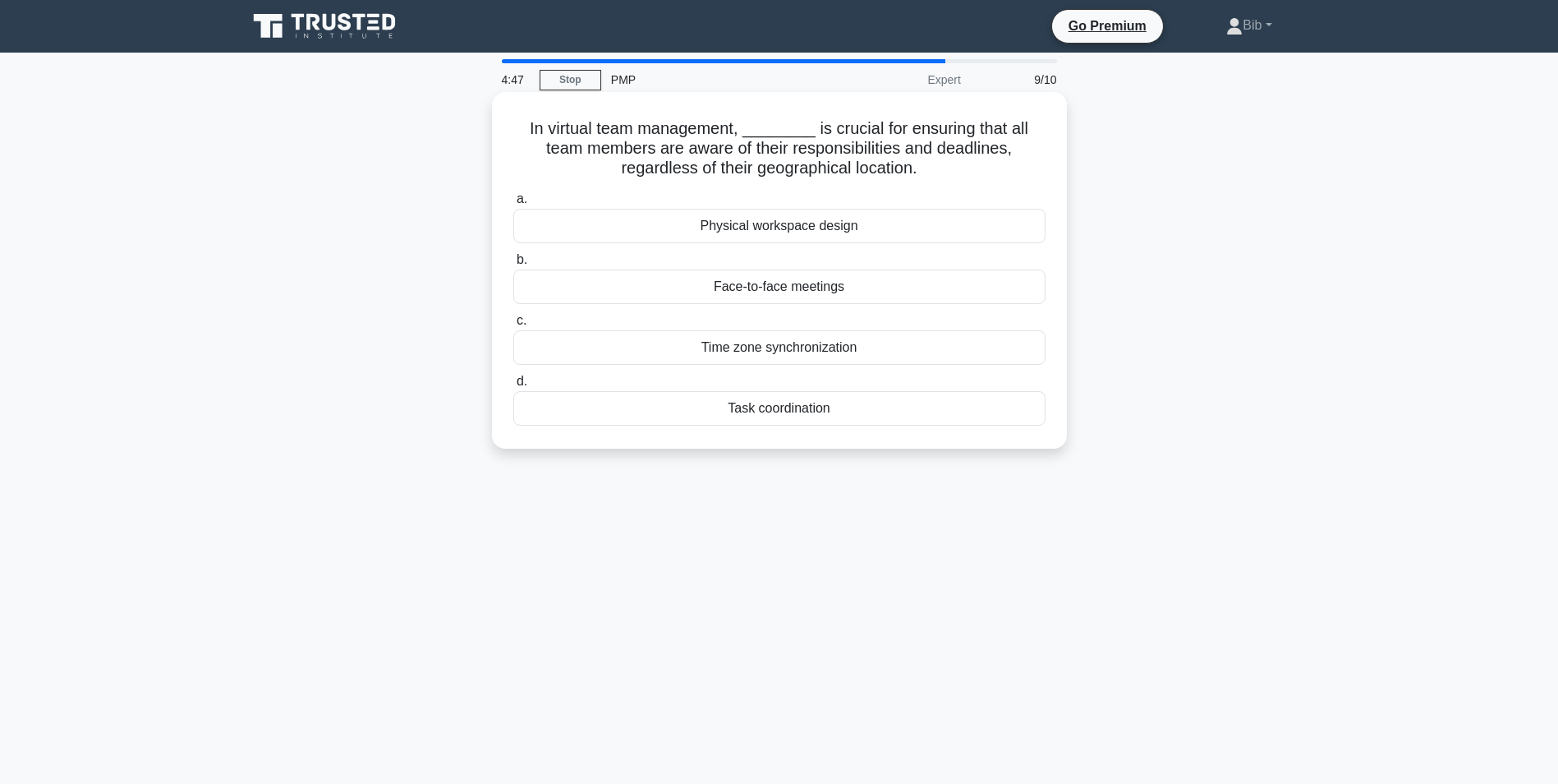
click at [813, 410] on div "Task coordination" at bounding box center [779, 408] width 532 height 35
click at [514, 387] on input "d. Task coordination" at bounding box center [514, 382] width 0 height 11
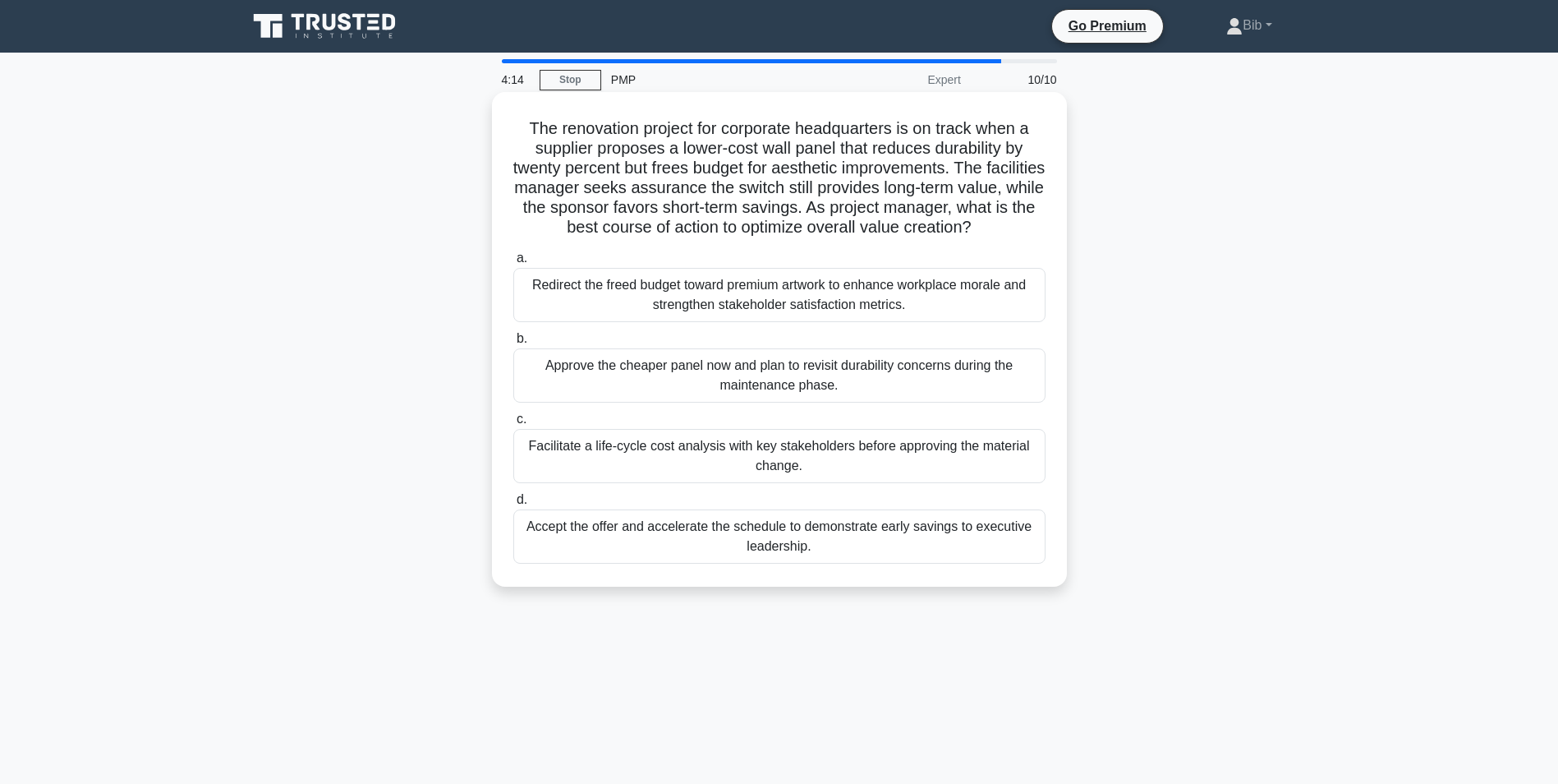
click at [852, 459] on div "Facilitate a life-cycle cost analysis with key stakeholders before approving th…" at bounding box center [779, 457] width 532 height 55
click at [514, 425] on input "c. Facilitate a life-cycle cost analysis with key stakeholders before approving…" at bounding box center [514, 419] width 0 height 11
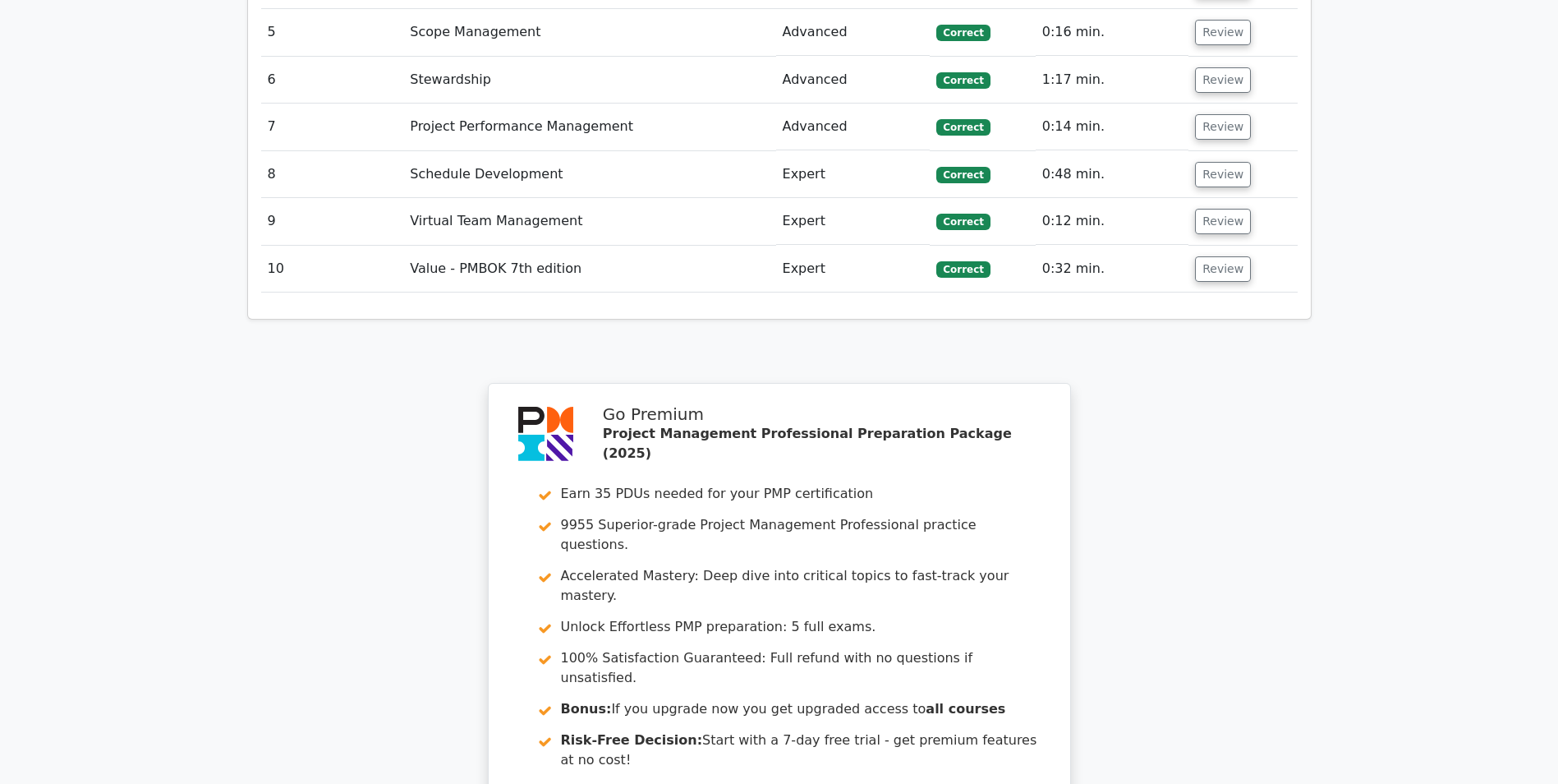
scroll to position [2882, 0]
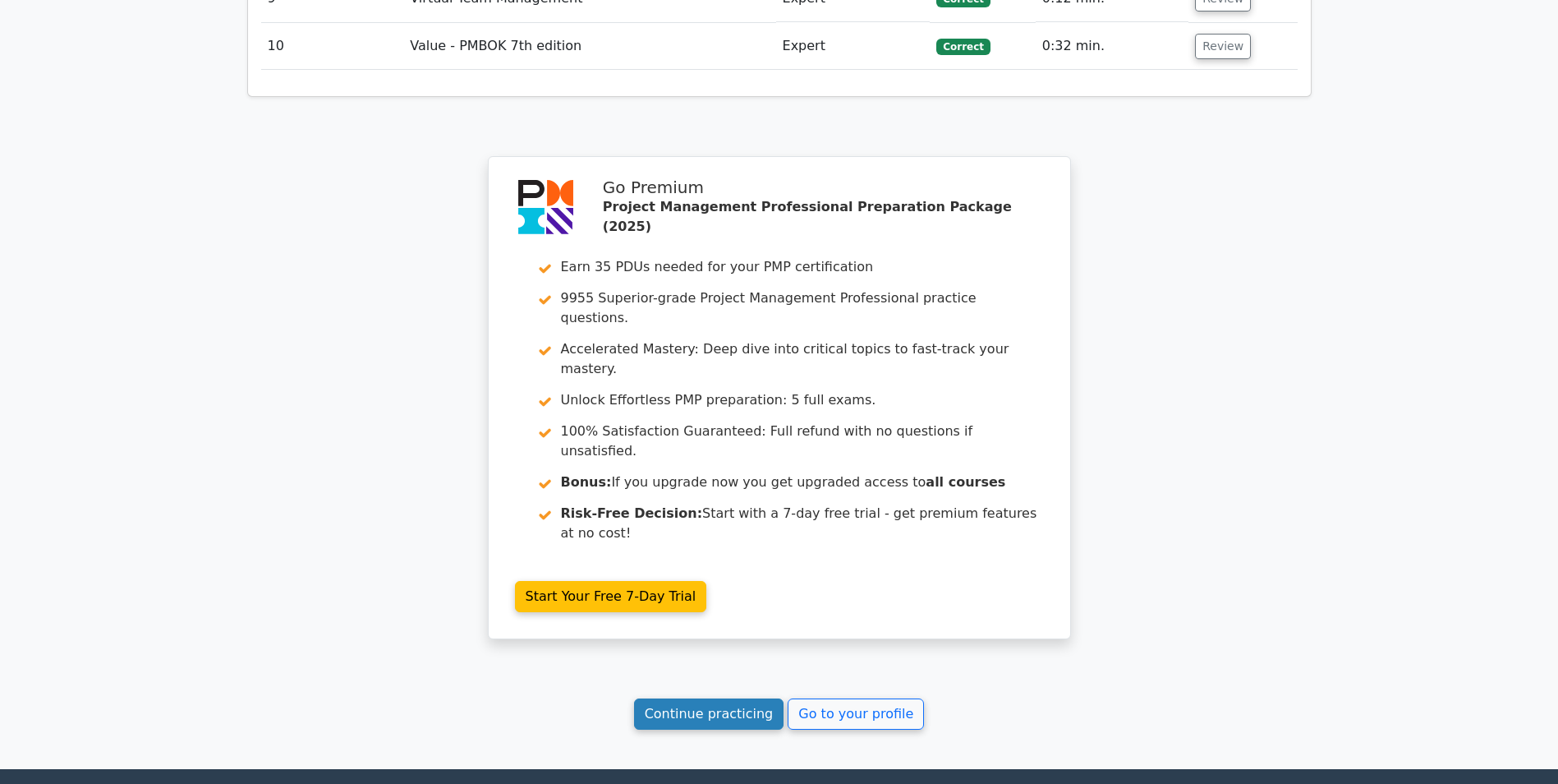
click at [675, 699] on link "Continue practicing" at bounding box center [709, 714] width 150 height 31
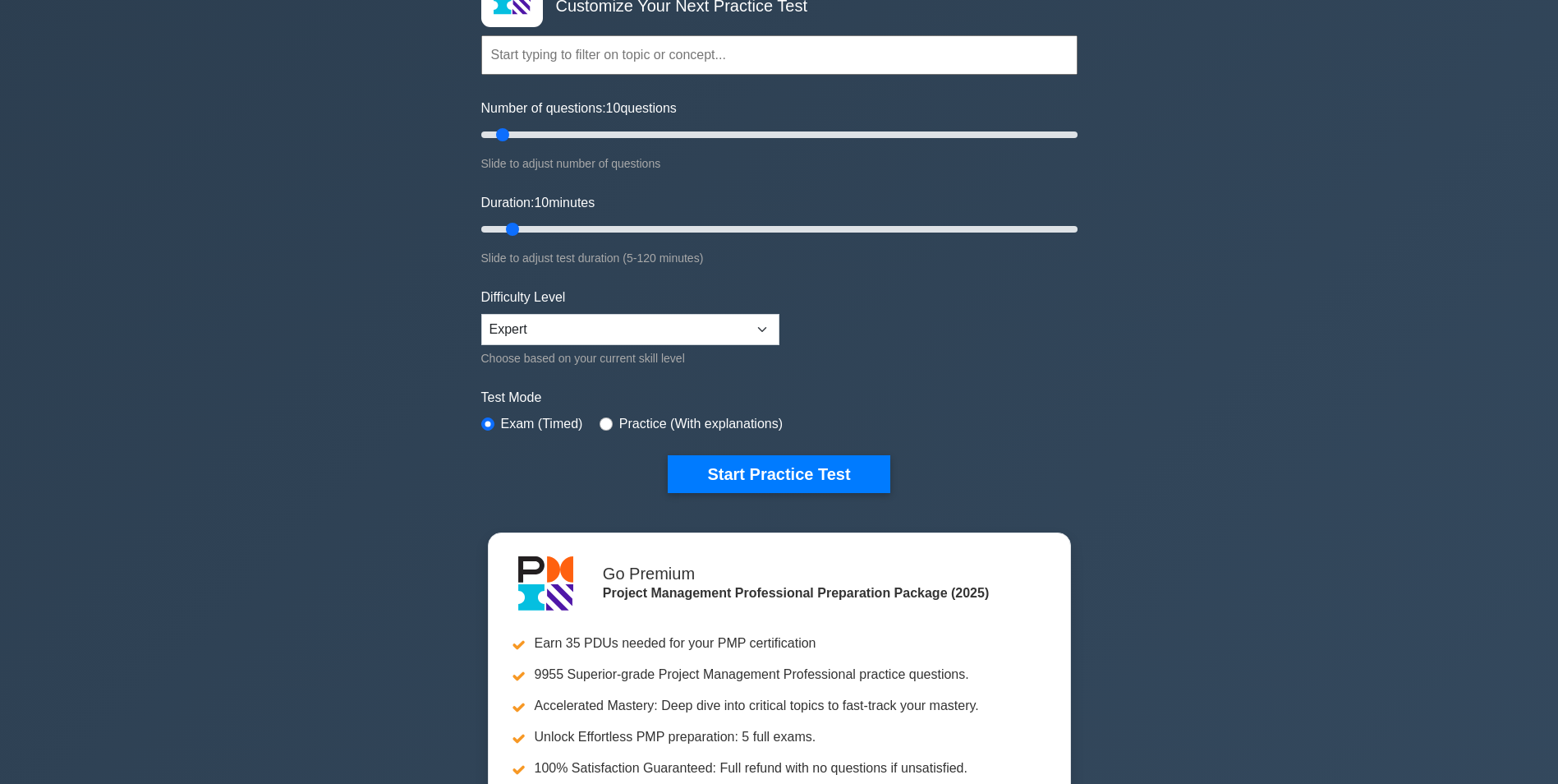
scroll to position [165, 0]
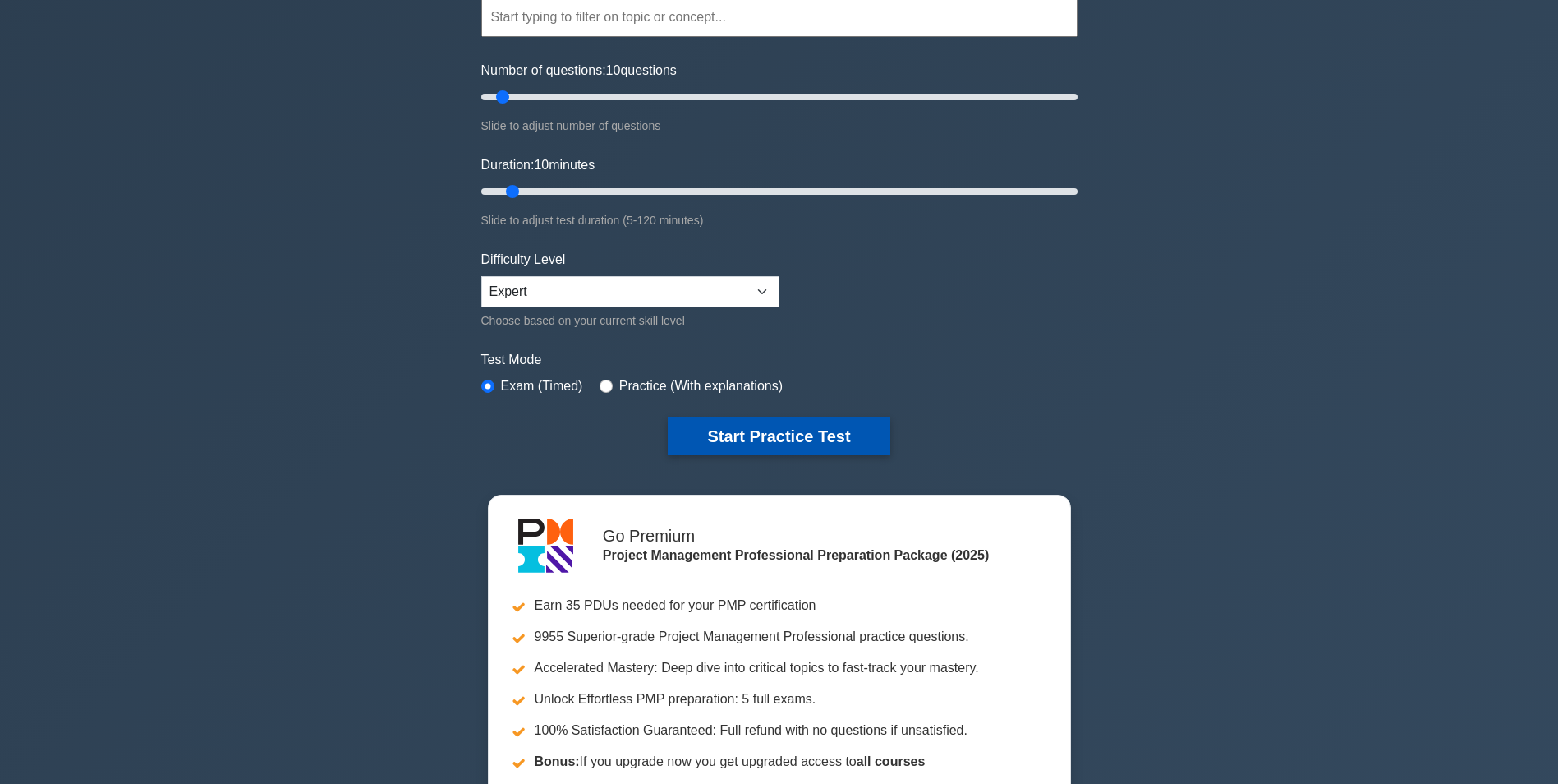
click at [751, 437] on button "Start Practice Test" at bounding box center [779, 437] width 222 height 38
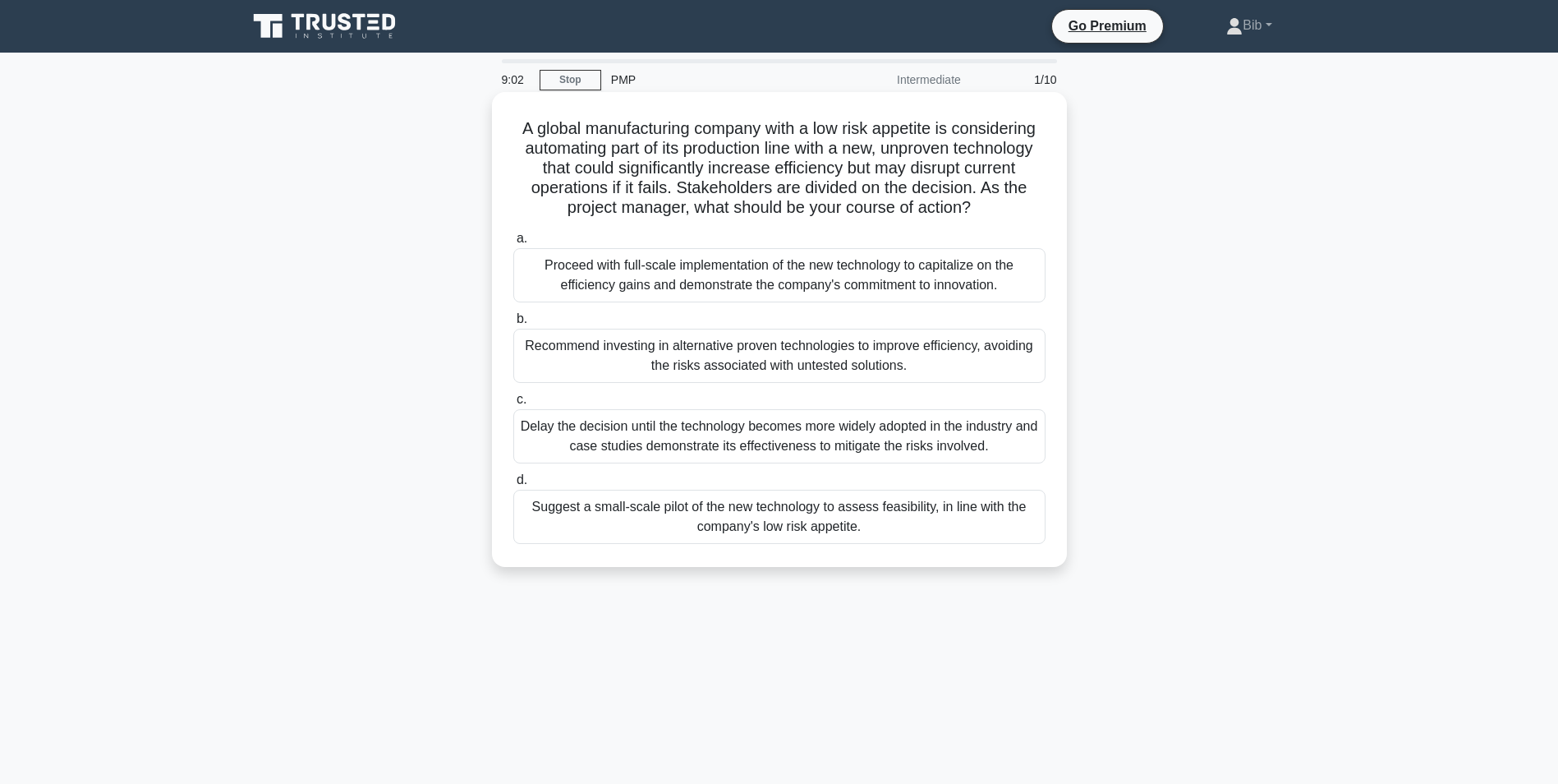
click at [799, 519] on div "Suggest a small-scale pilot of the new technology to assess feasibility, in lin…" at bounding box center [779, 517] width 532 height 55
click at [514, 486] on input "d. Suggest a small-scale pilot of the new technology to assess feasibility, in …" at bounding box center [514, 480] width 0 height 11
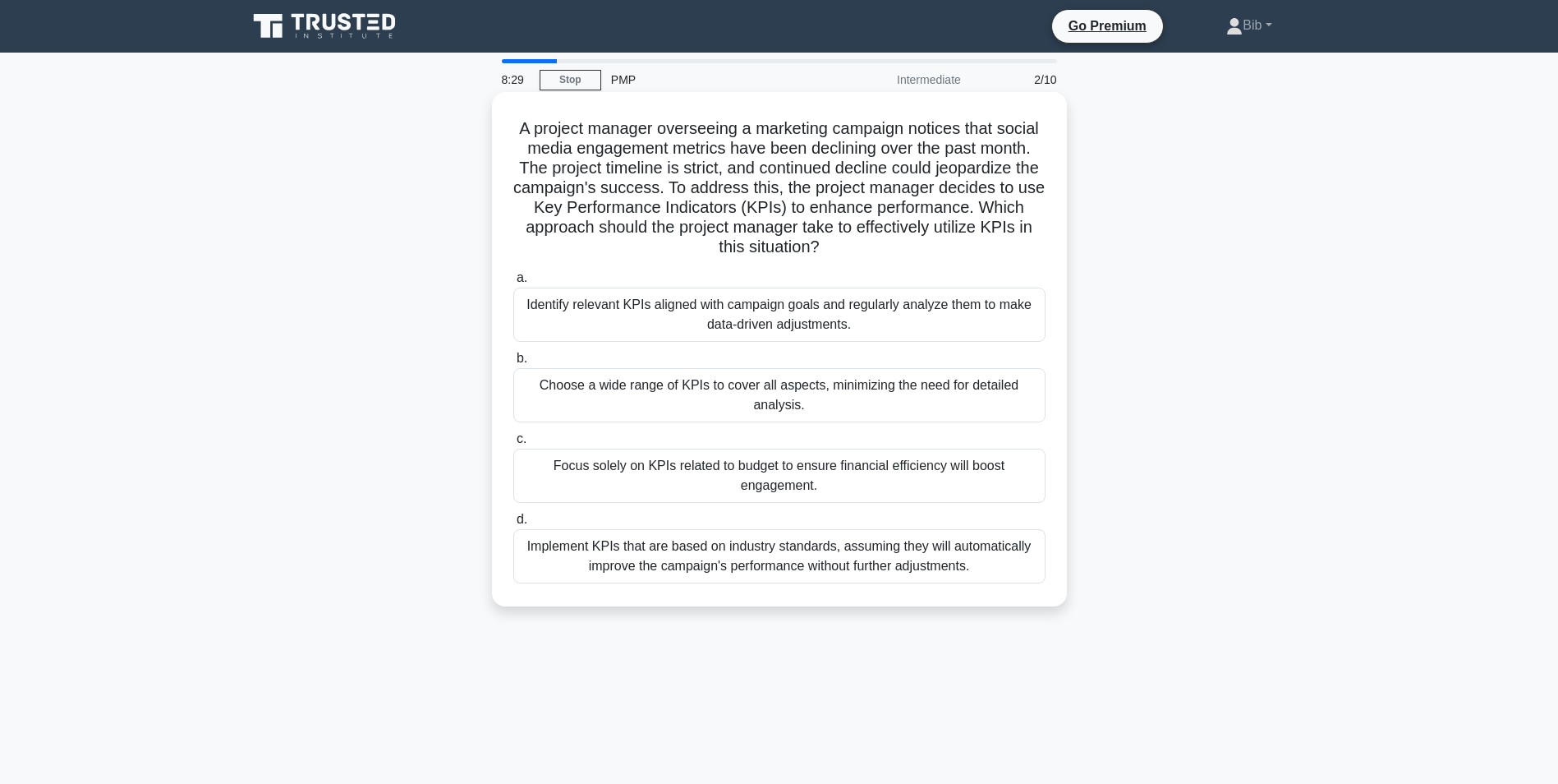
click at [795, 304] on div "Identify relevant KPIs aligned with campaign goals and regularly analyze them t…" at bounding box center [779, 315] width 532 height 55
click at [514, 284] on input "a. Identify relevant KPIs aligned with campaign goals and regularly analyze the…" at bounding box center [514, 278] width 0 height 11
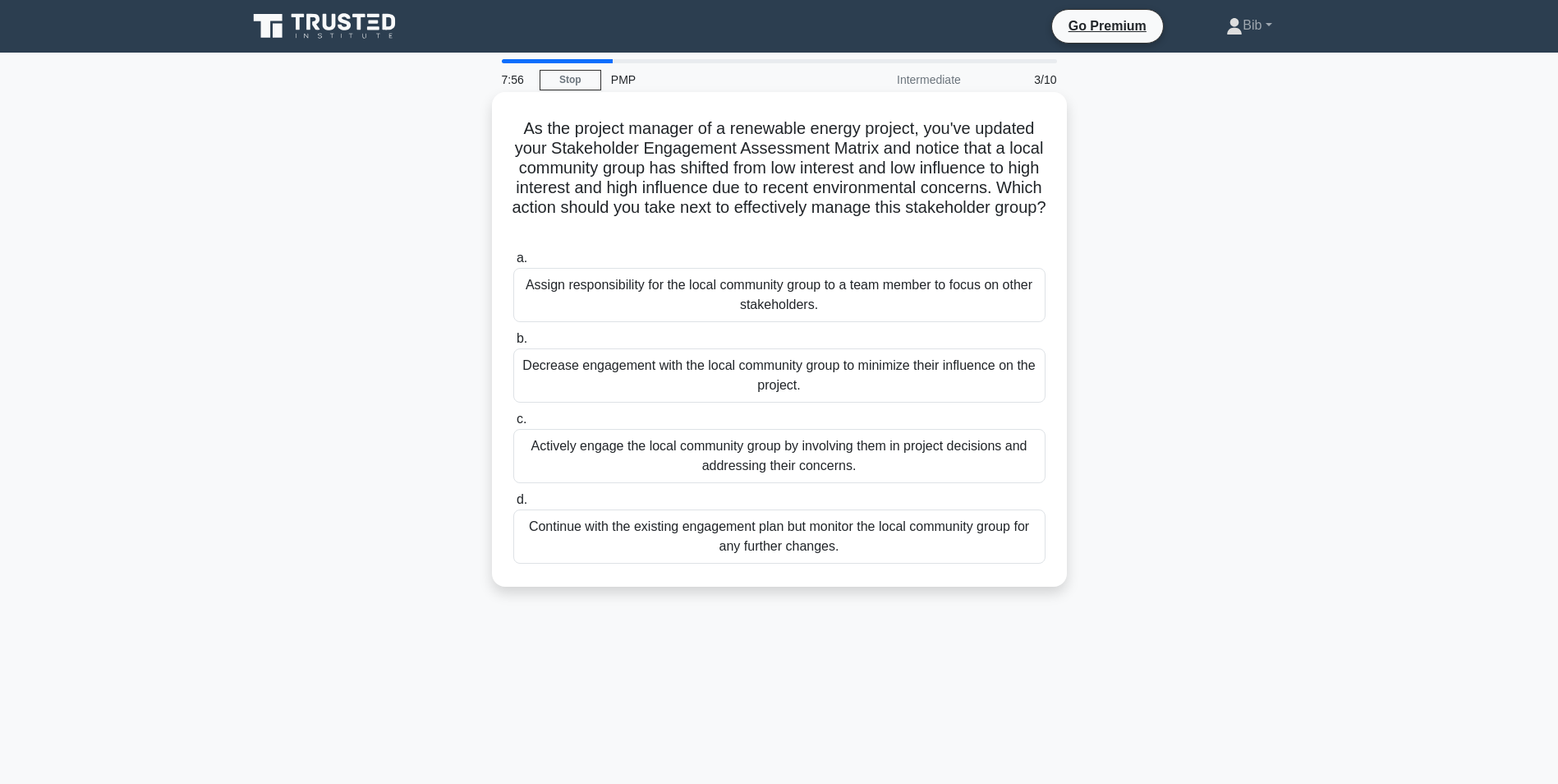
click at [588, 455] on div "Actively engage the local community group by involving them in project decision…" at bounding box center [779, 457] width 532 height 55
click at [514, 425] on input "c. Actively engage the local community group by involving them in project decis…" at bounding box center [514, 419] width 0 height 11
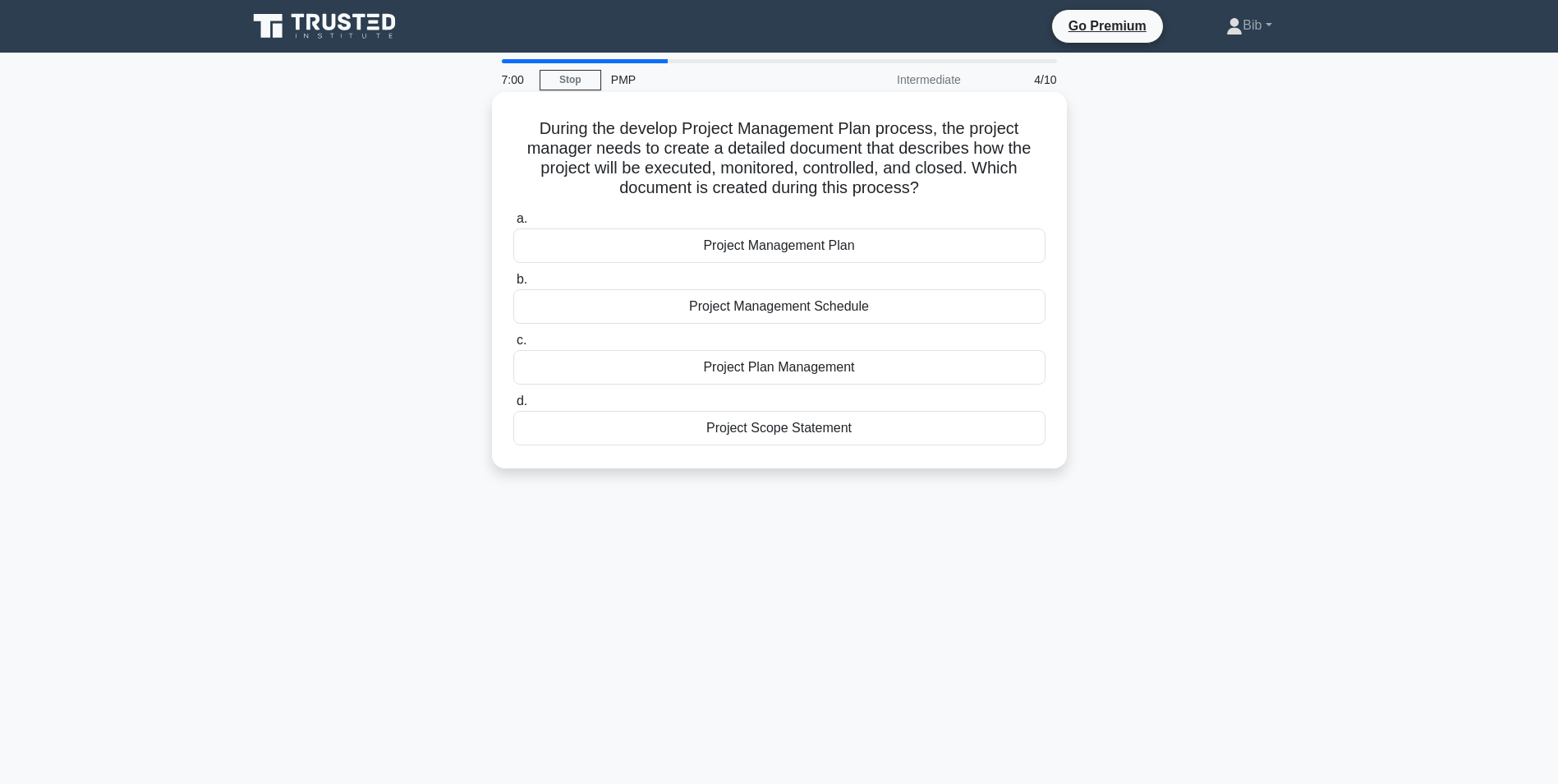
click at [729, 248] on div "Project Management Plan" at bounding box center [779, 246] width 532 height 35
click at [514, 225] on input "a. Project Management Plan" at bounding box center [514, 219] width 0 height 11
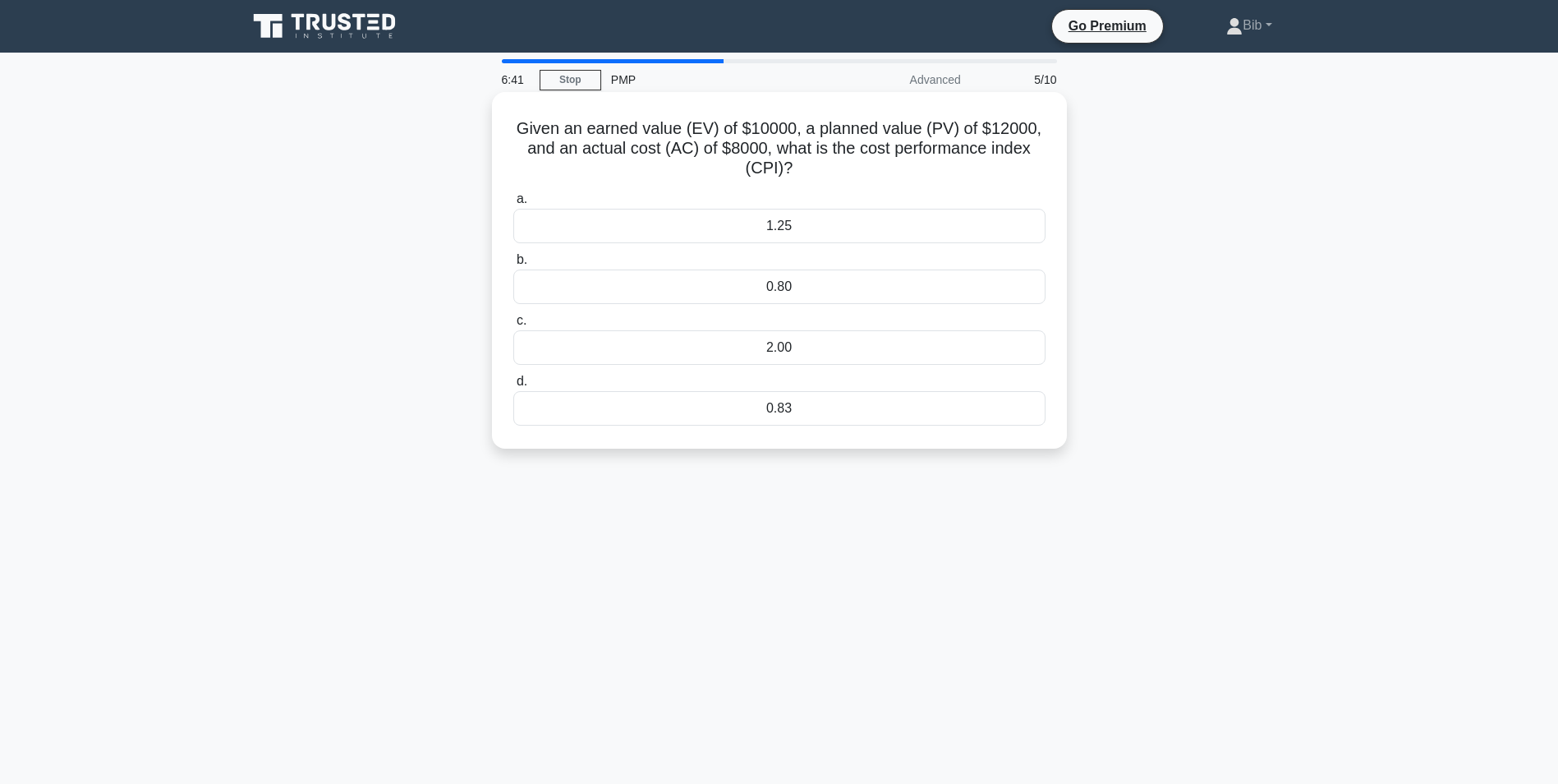
click at [777, 230] on div "1.25" at bounding box center [779, 226] width 532 height 35
click at [514, 205] on input "a. 1.25" at bounding box center [514, 199] width 0 height 11
click at [756, 234] on div "Variance Analysis" at bounding box center [779, 226] width 532 height 35
click at [514, 205] on input "a. Variance Analysis" at bounding box center [514, 199] width 0 height 11
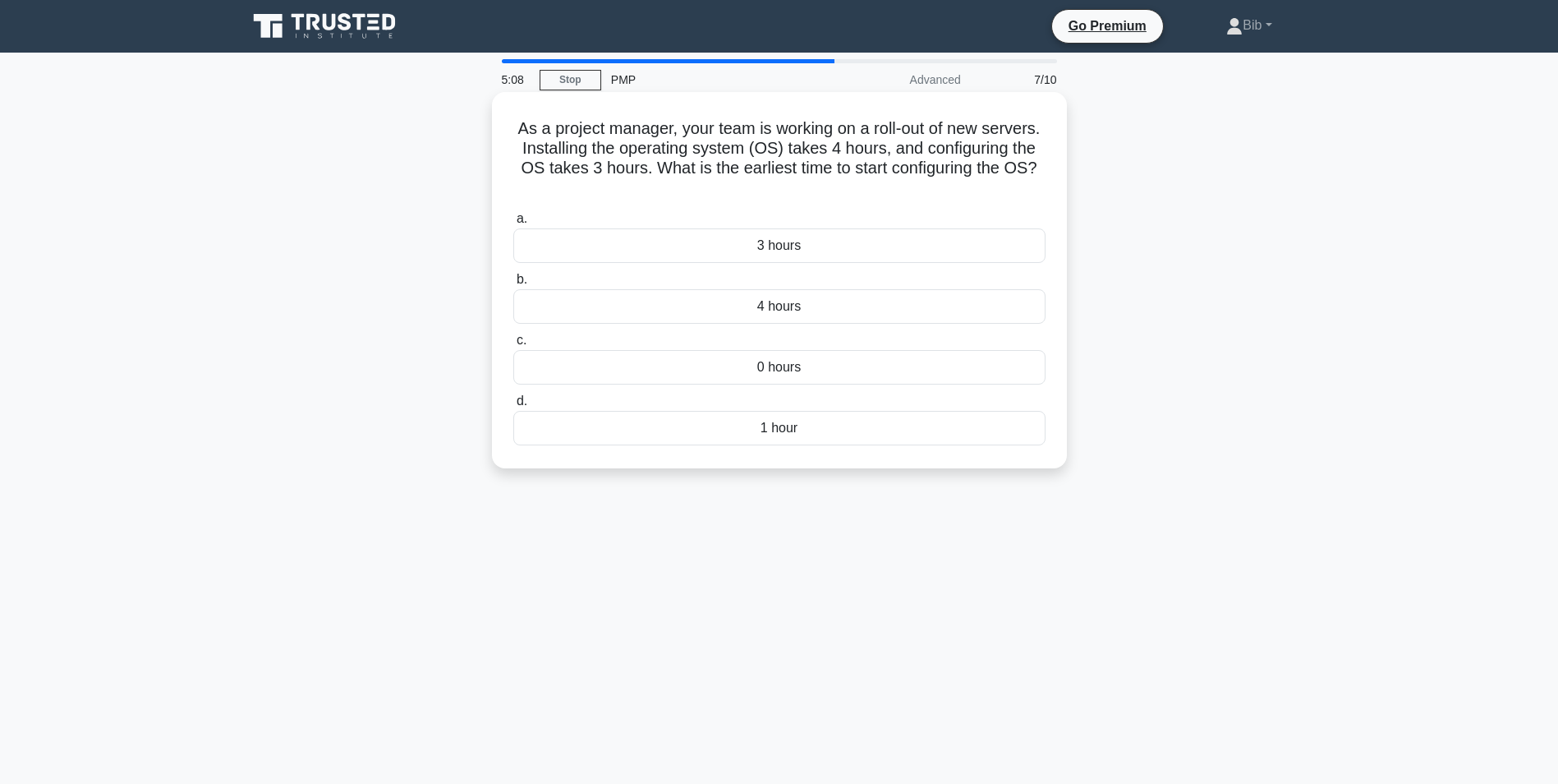
click at [788, 311] on div "4 hours" at bounding box center [779, 307] width 532 height 35
click at [514, 285] on input "b. 4 hours" at bounding box center [514, 280] width 0 height 11
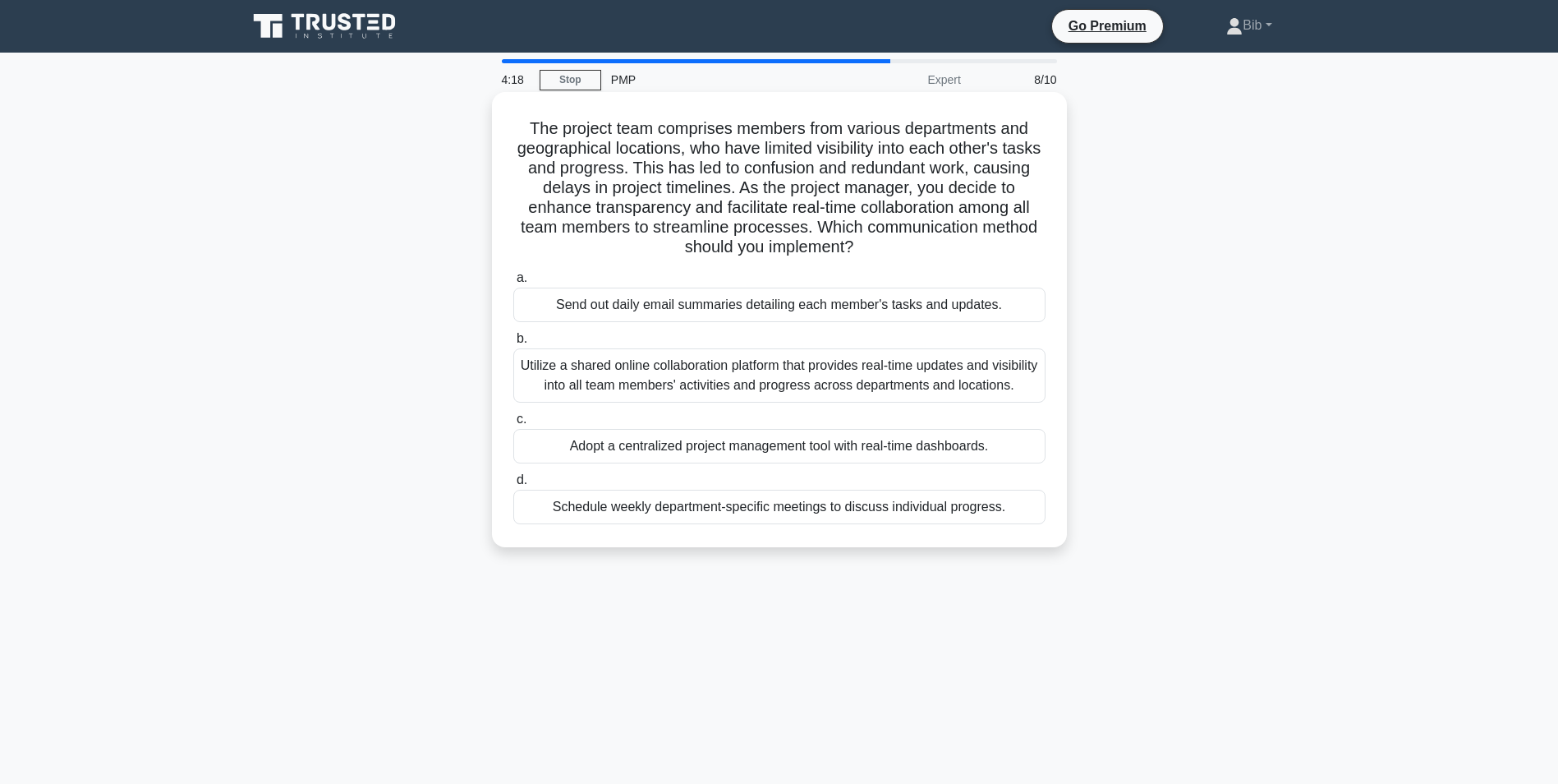
click at [770, 379] on div "Utilize a shared online collaboration platform that provides real-time updates …" at bounding box center [779, 376] width 532 height 55
click at [514, 344] on input "b. Utilize a shared online collaboration platform that provides real-time updat…" at bounding box center [514, 339] width 0 height 11
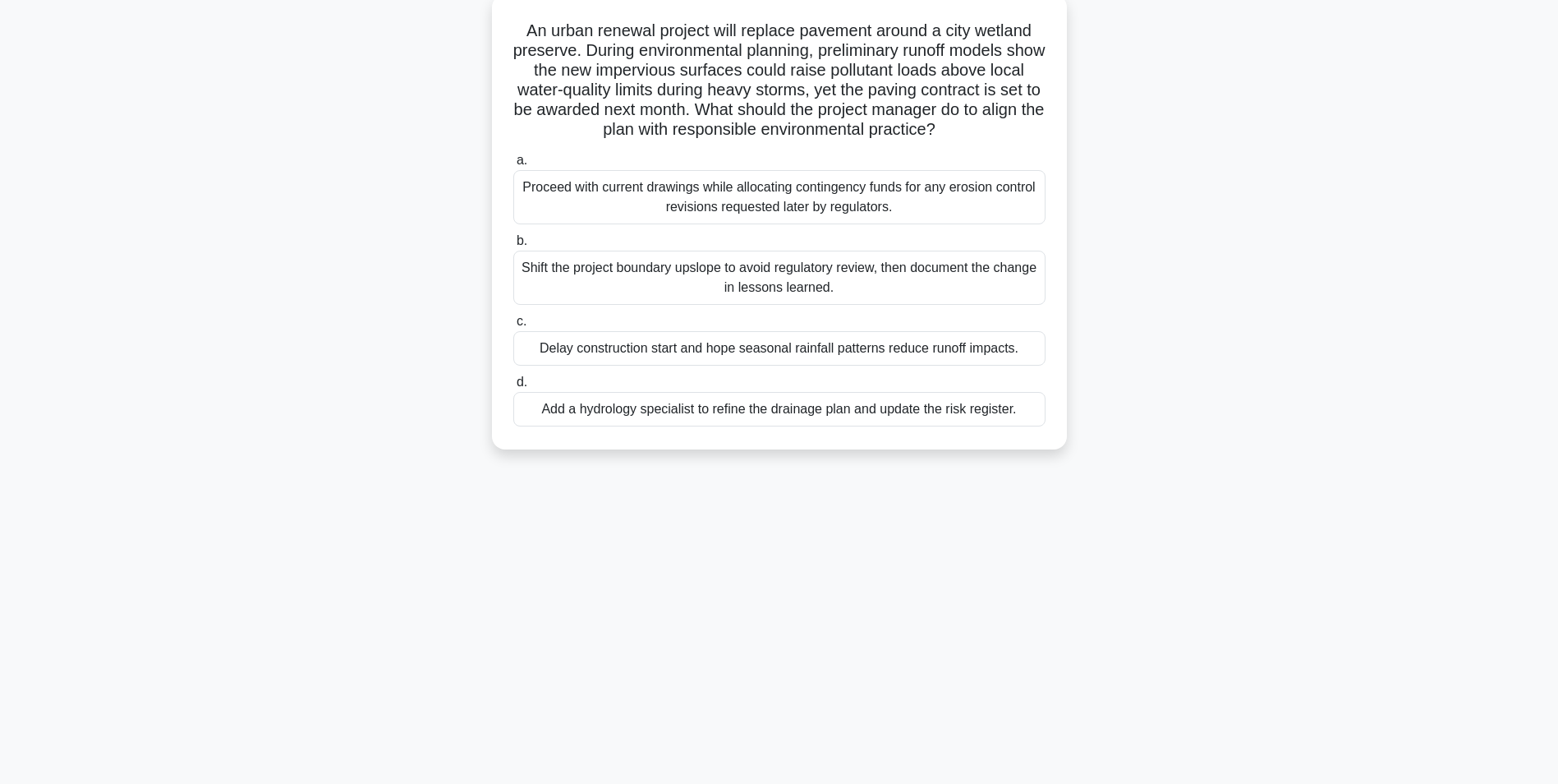
scroll to position [104, 0]
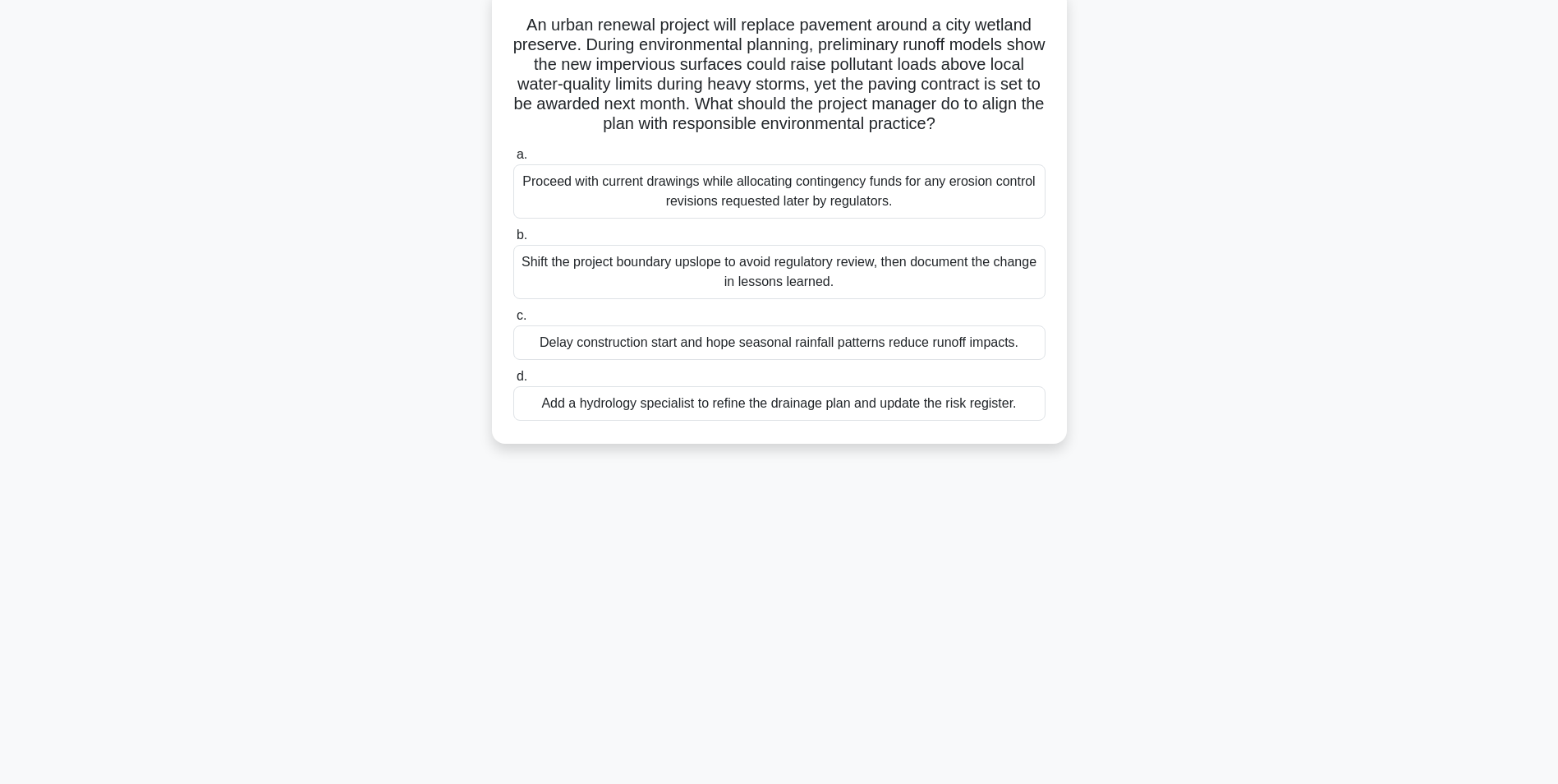
click at [681, 408] on div "Add a hydrology specialist to refine the drainage plan and update the risk regi…" at bounding box center [779, 404] width 532 height 35
click at [514, 382] on input "d. Add a hydrology specialist to refine the drainage plan and update the risk r…" at bounding box center [514, 377] width 0 height 11
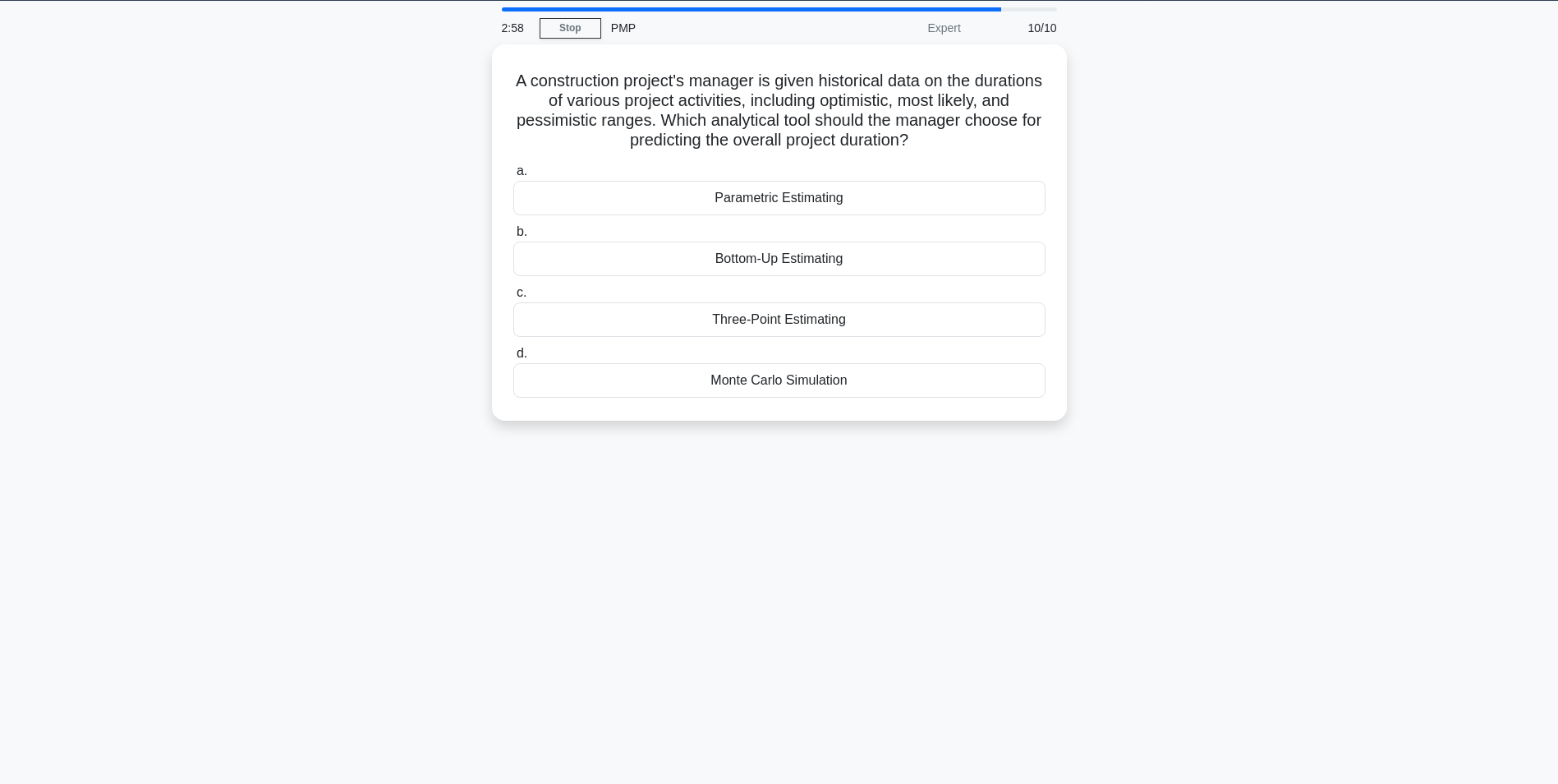
scroll to position [0, 0]
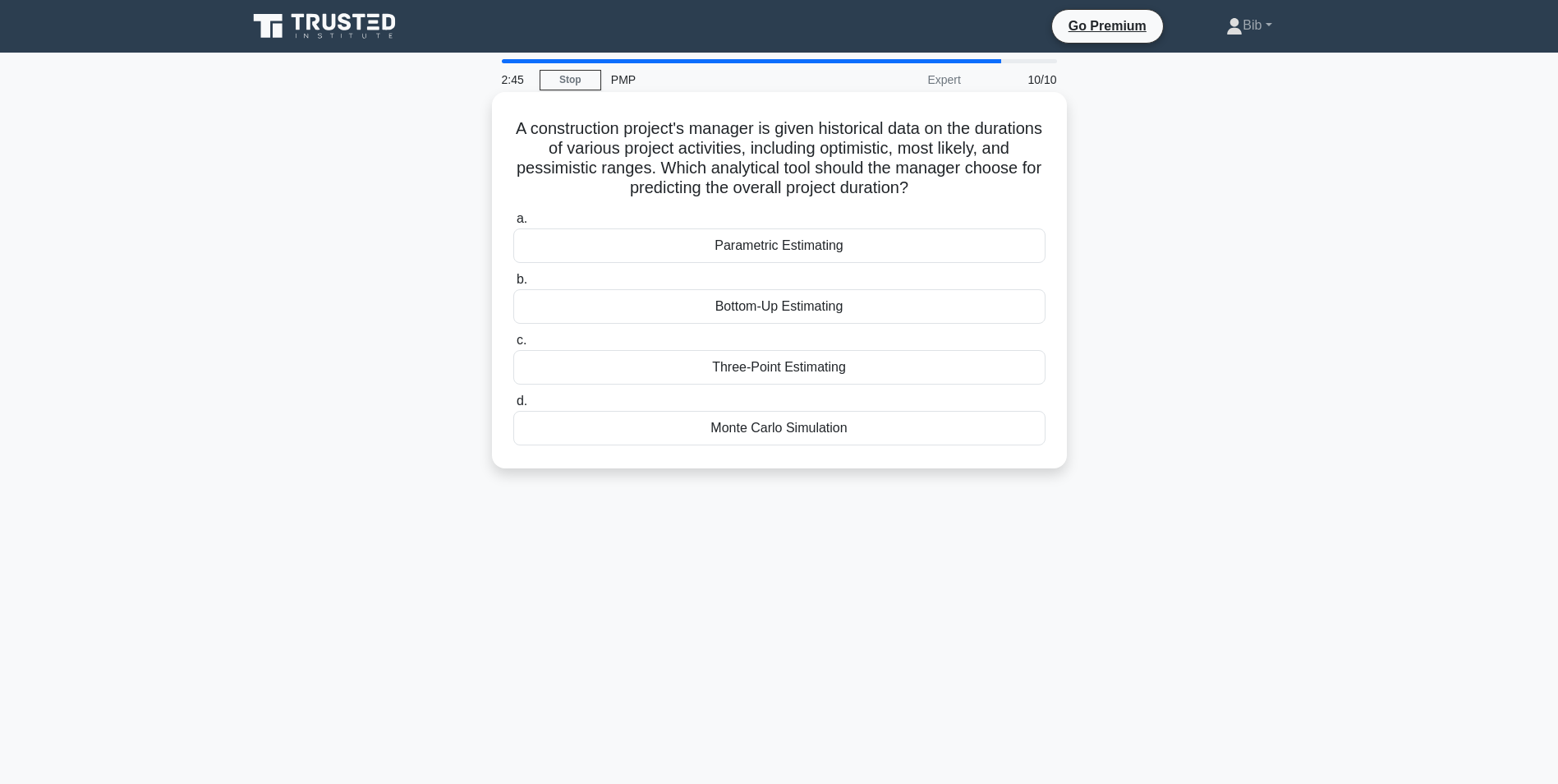
click at [776, 374] on div "Three-Point Estimating" at bounding box center [779, 367] width 532 height 35
click at [514, 346] on input "c. Three-Point Estimating" at bounding box center [514, 341] width 0 height 11
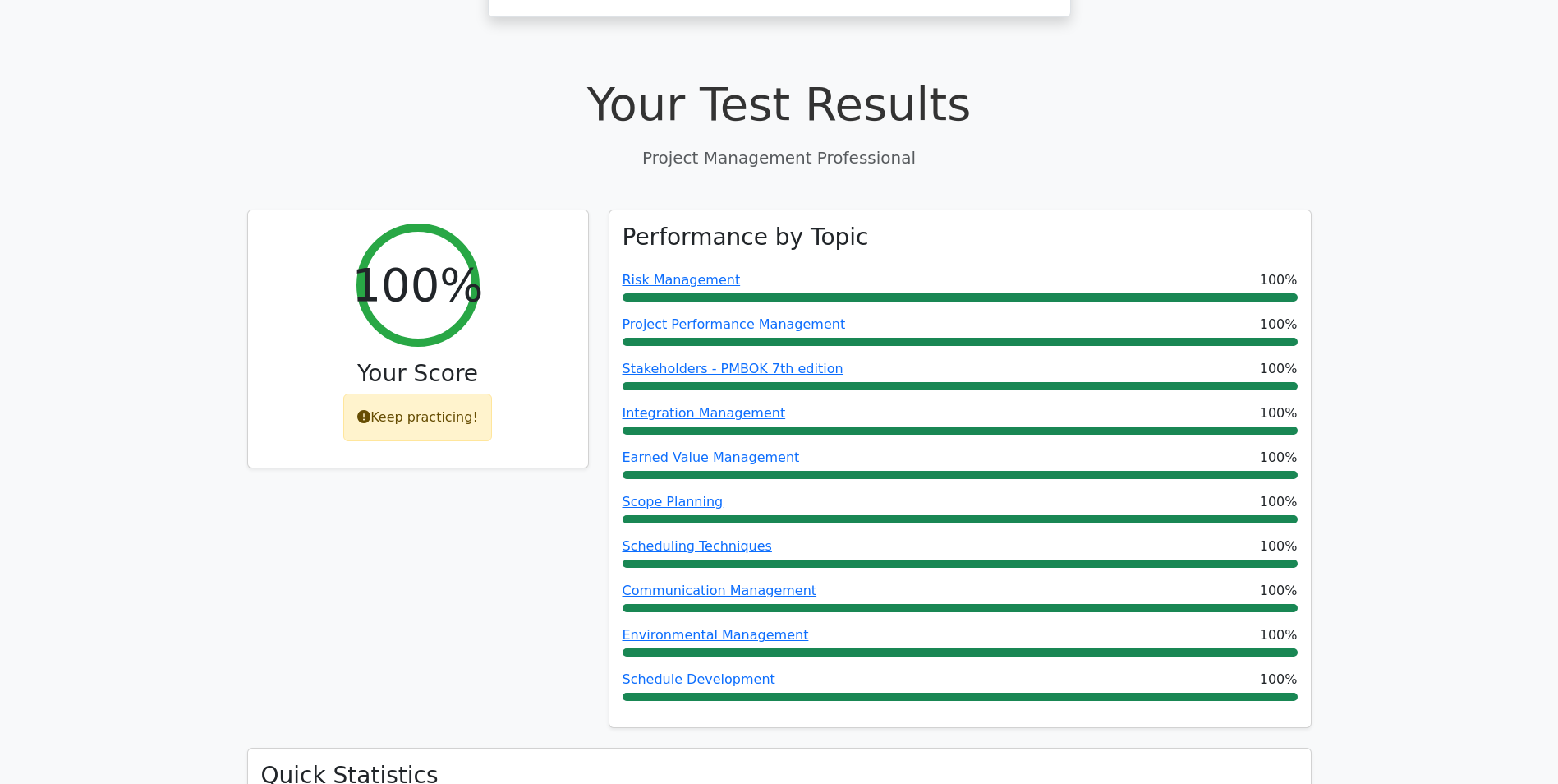
scroll to position [821, 0]
